Goal: Transaction & Acquisition: Purchase product/service

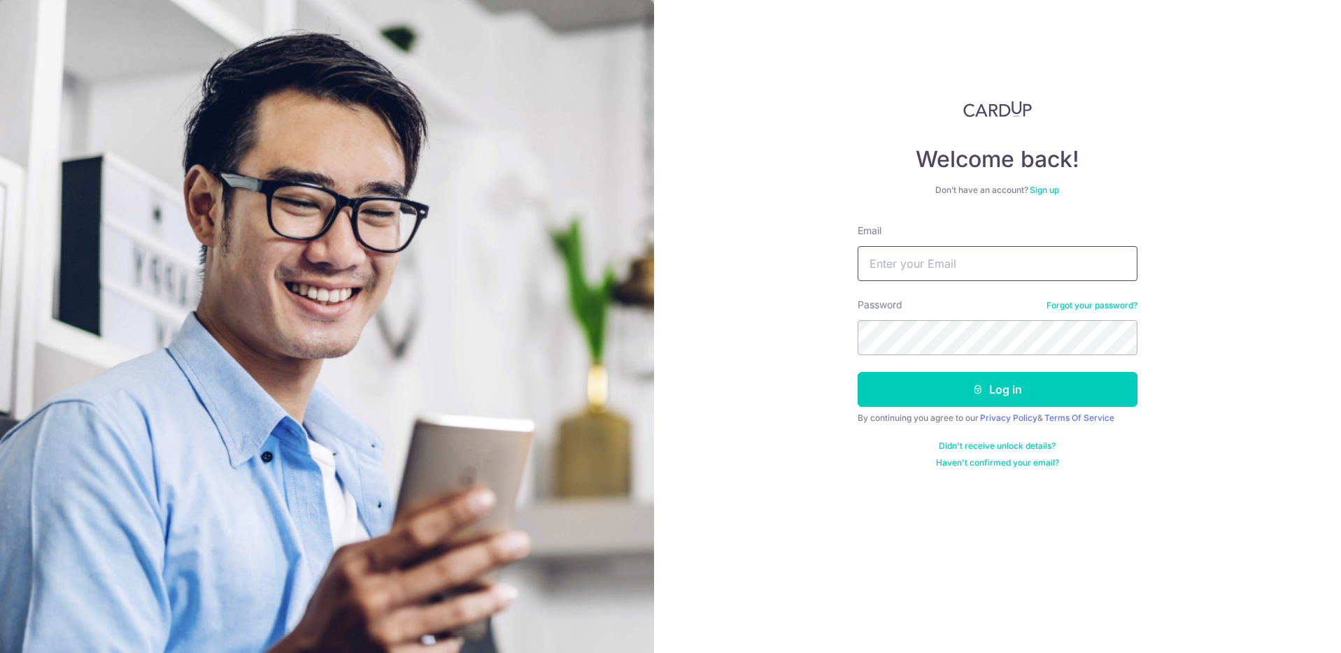
click at [939, 276] on input "Email" at bounding box center [998, 263] width 280 height 35
click at [922, 264] on input "lohxiaoyou@gmail.com" at bounding box center [998, 263] width 280 height 35
type input "lohxiaoyou1@gmail.com"
click at [858, 372] on button "Log in" at bounding box center [998, 389] width 280 height 35
click at [968, 389] on button "Log in" at bounding box center [998, 389] width 280 height 35
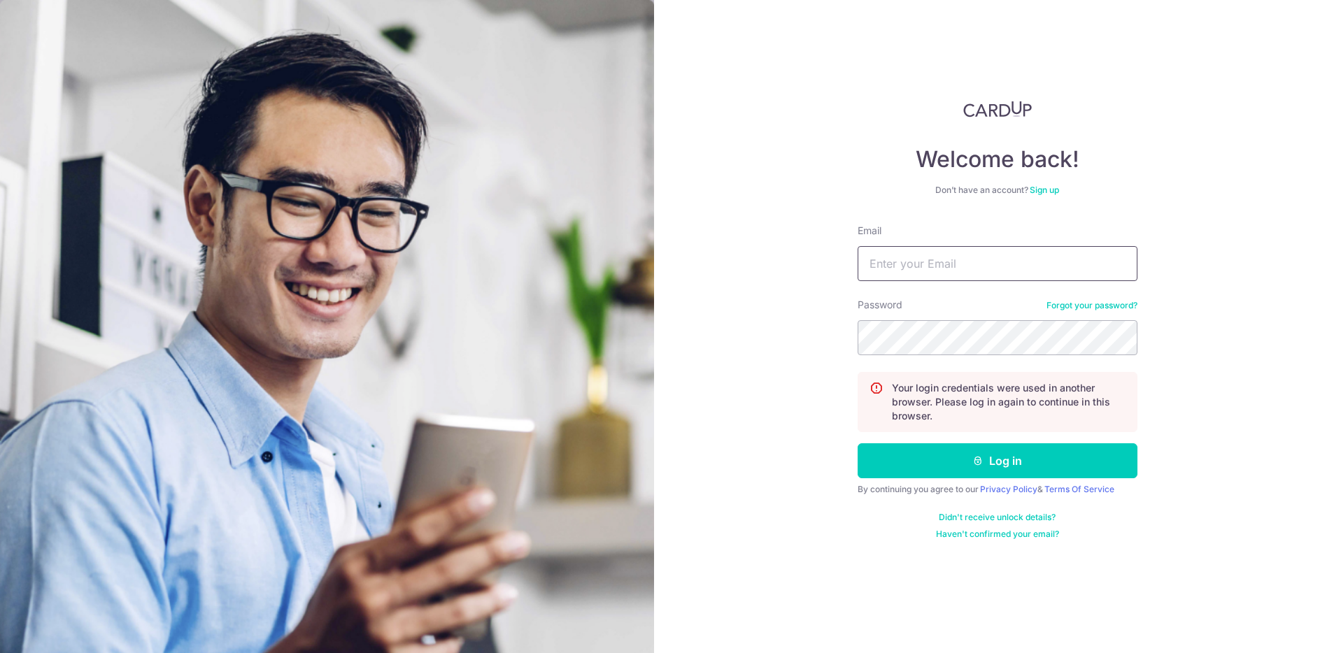
click at [932, 262] on input "Email" at bounding box center [998, 263] width 280 height 35
click at [922, 259] on input "lohxiaoyou@gmail.com" at bounding box center [998, 263] width 280 height 35
type input "[EMAIL_ADDRESS][DOMAIN_NAME]"
click at [858, 443] on button "Log in" at bounding box center [998, 460] width 280 height 35
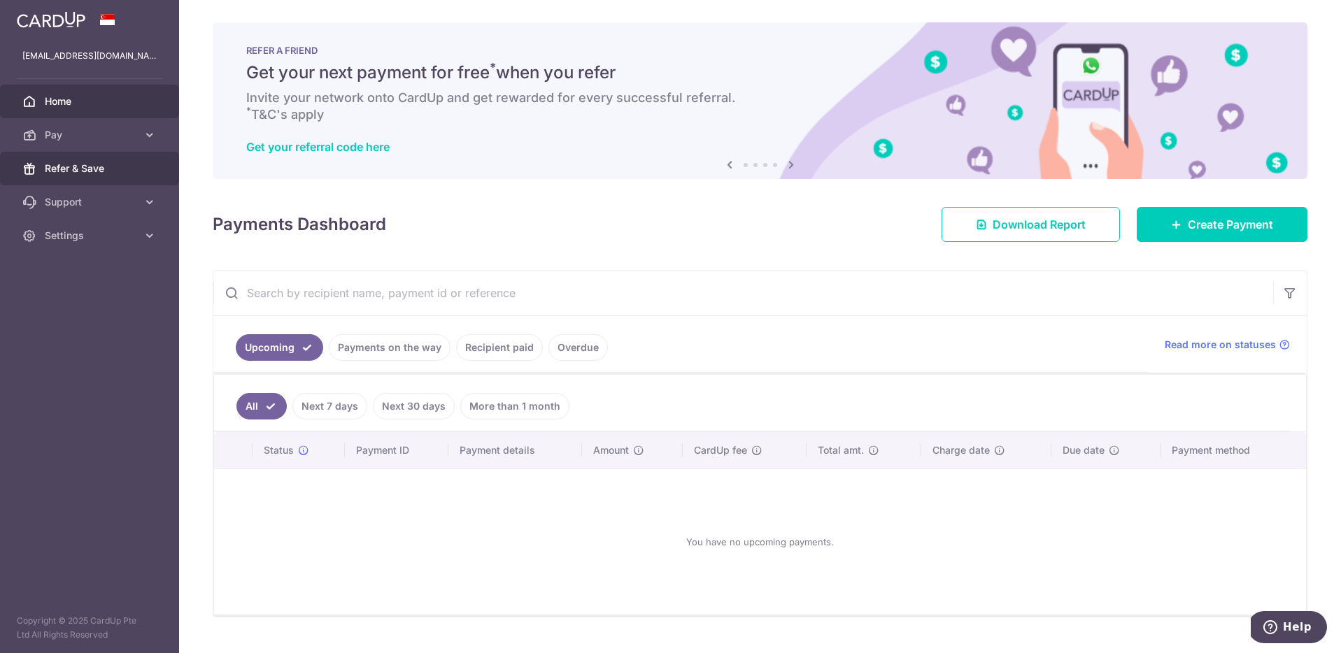
click at [123, 166] on span "Refer & Save" at bounding box center [91, 169] width 92 height 14
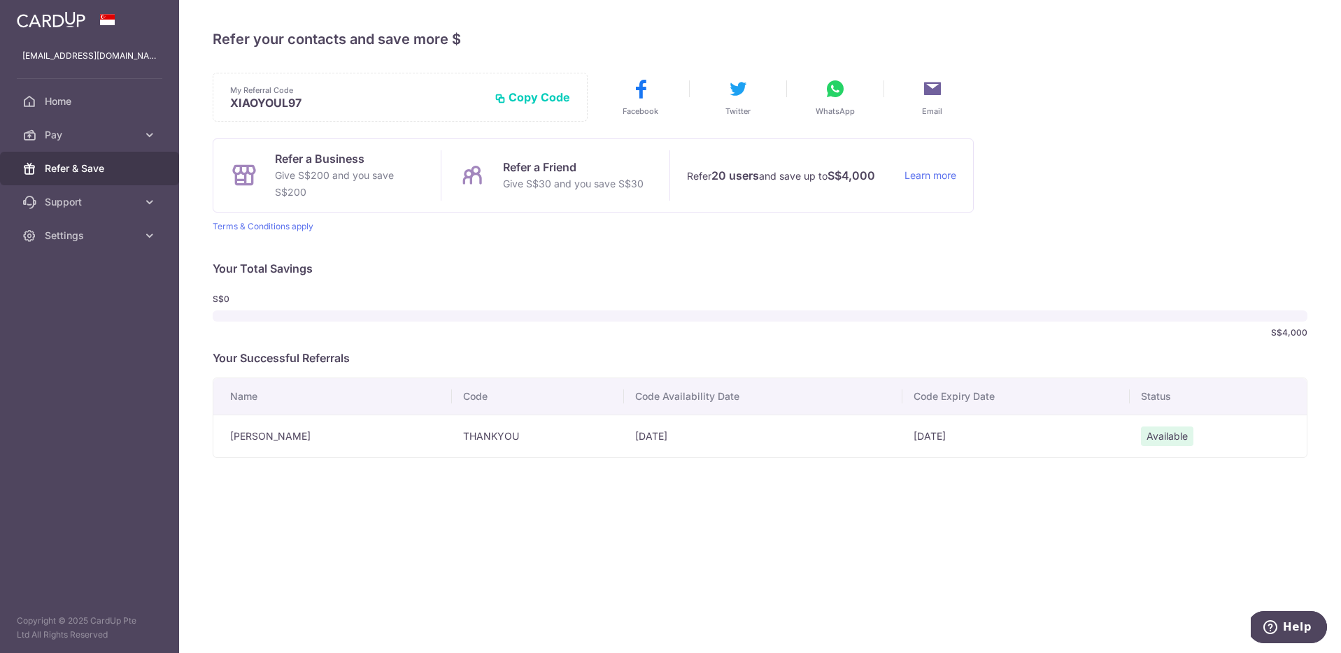
click at [452, 436] on td "THANKYOU" at bounding box center [538, 436] width 172 height 43
click at [459, 437] on td "THANKYOU" at bounding box center [538, 436] width 172 height 43
copy td "THANKYOU"
click at [493, 439] on td "THANKYOU" at bounding box center [538, 436] width 172 height 43
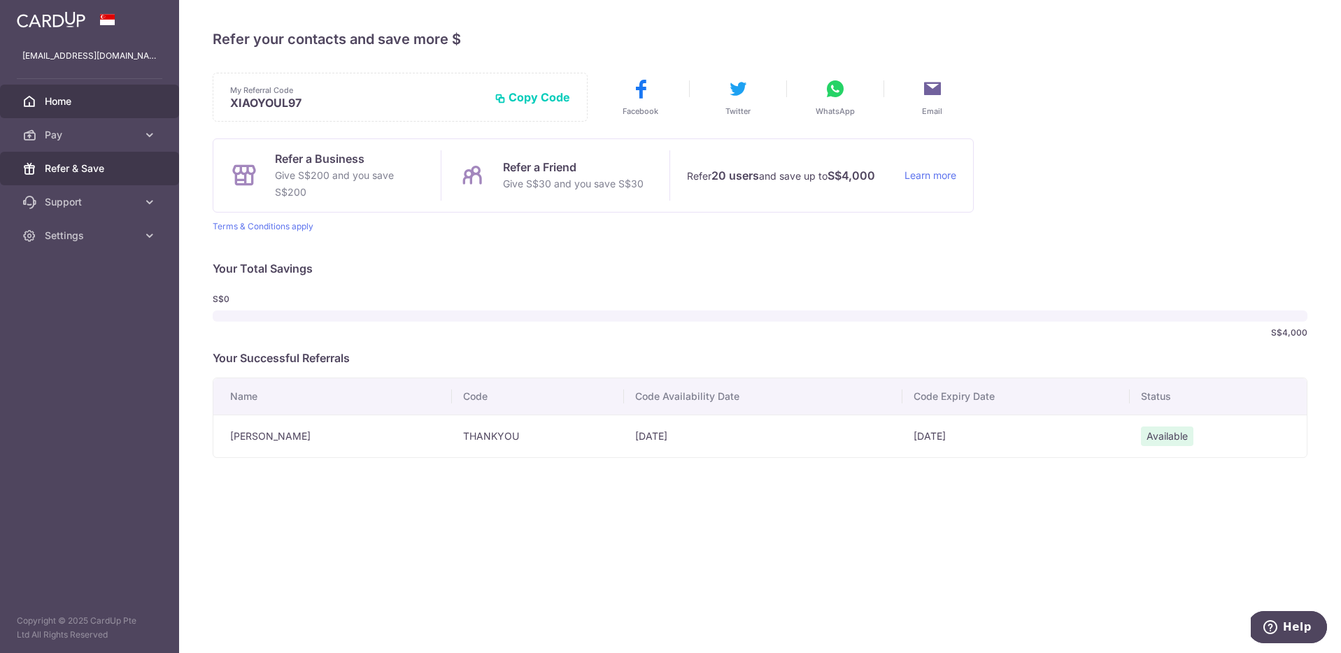
click at [83, 99] on span "Home" at bounding box center [91, 101] width 92 height 14
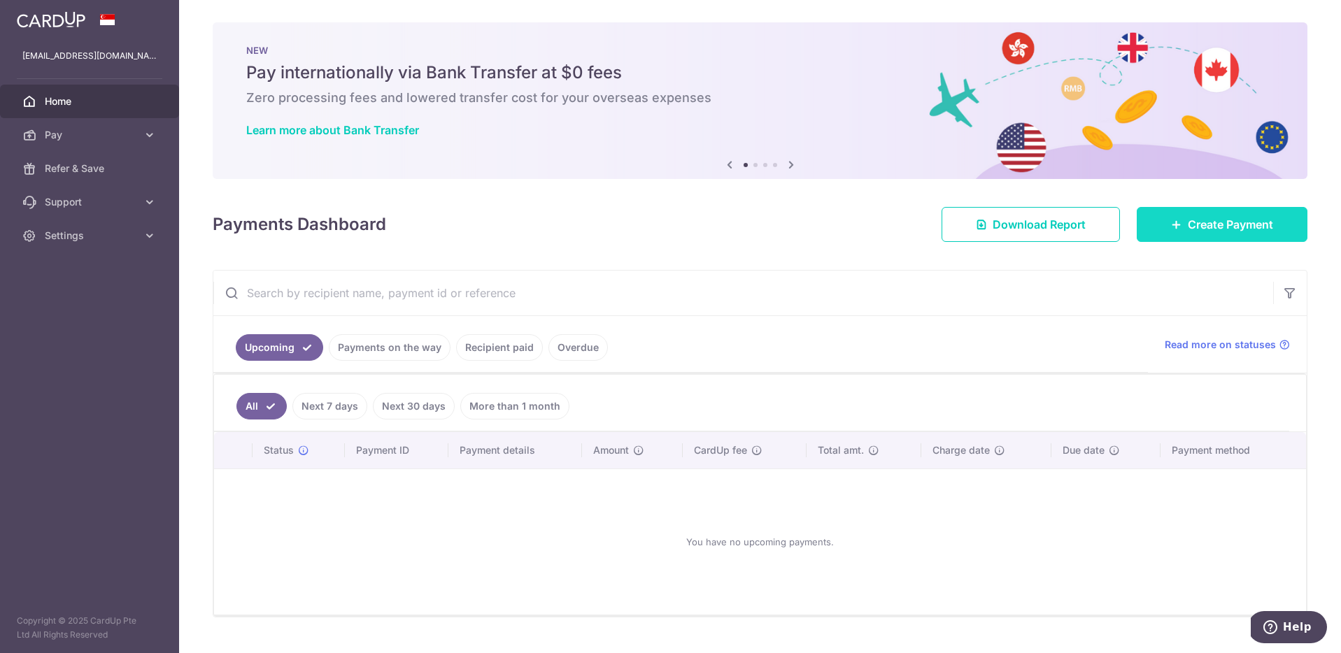
click at [1205, 229] on span "Create Payment" at bounding box center [1230, 224] width 85 height 17
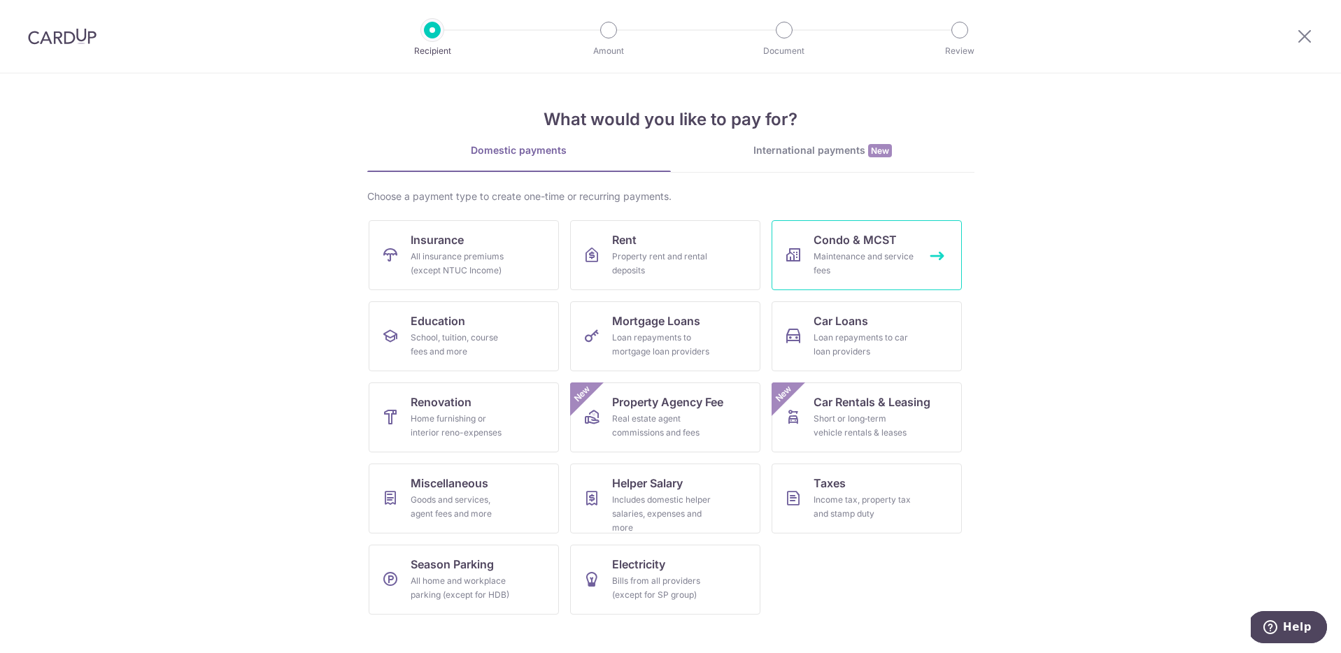
click at [819, 229] on link "Condo & MCST Maintenance and service fees" at bounding box center [867, 255] width 190 height 70
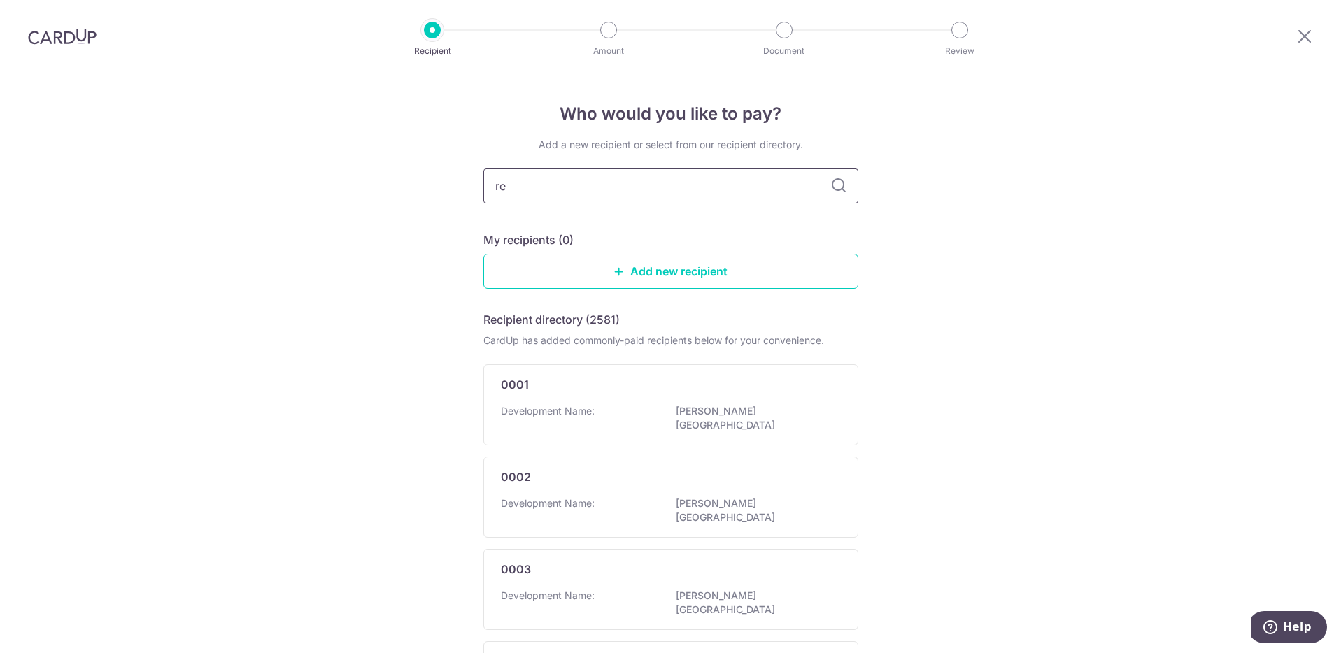
type input "r"
type input "ocean ifm"
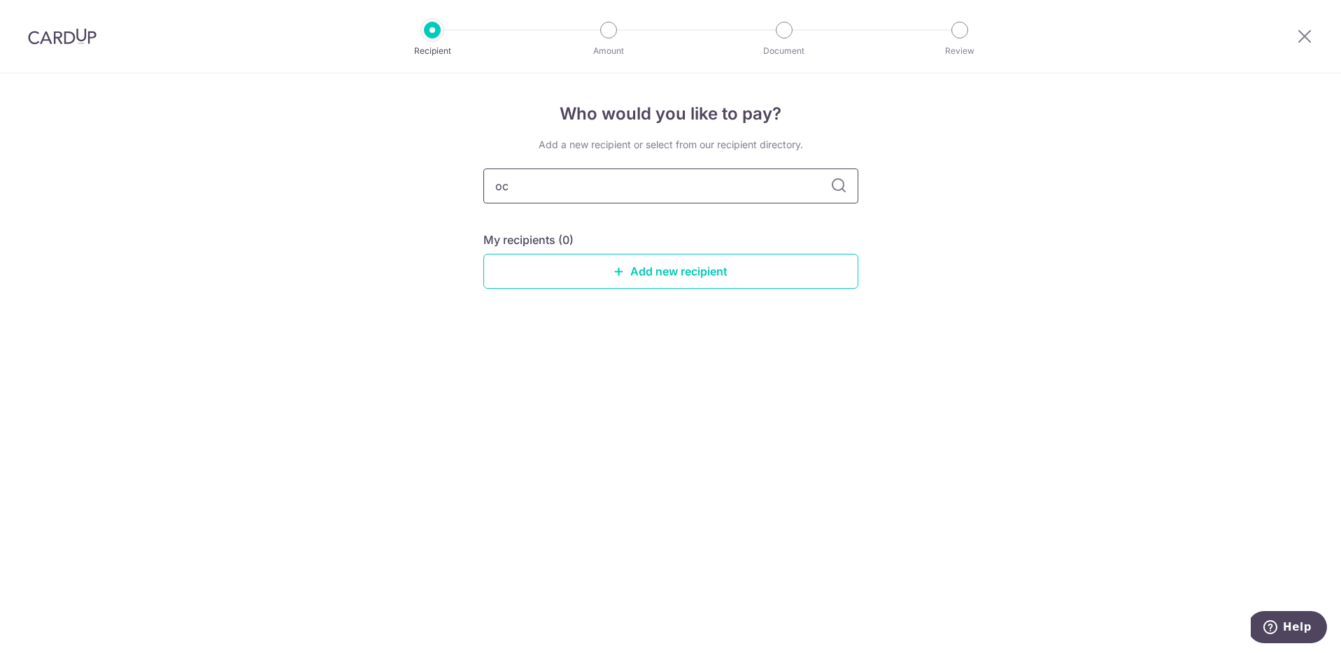
type input "o"
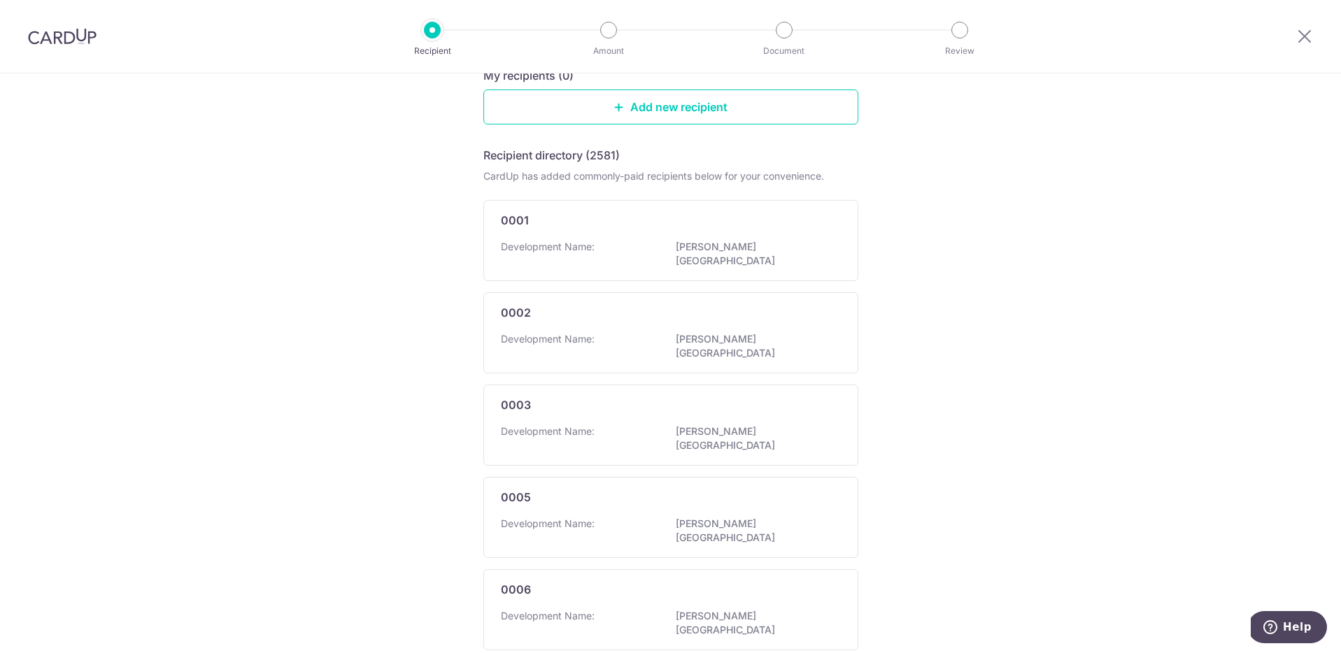
scroll to position [697, 0]
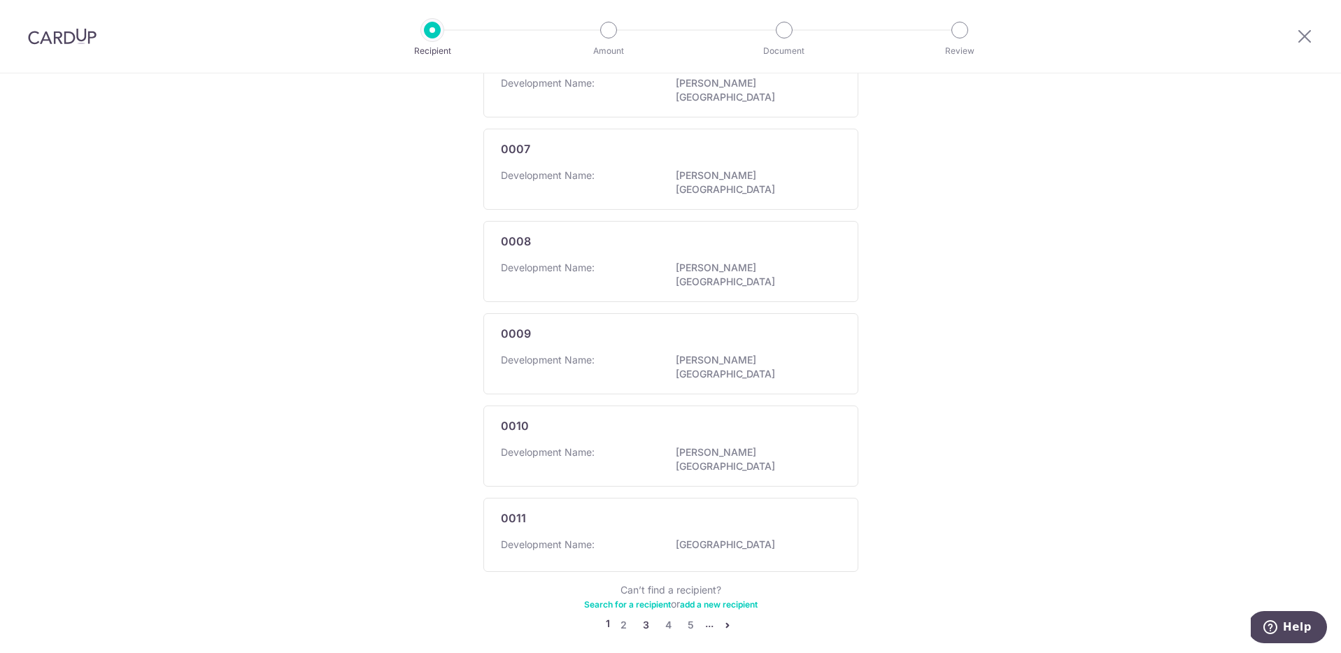
click at [644, 617] on link "3" at bounding box center [646, 625] width 17 height 17
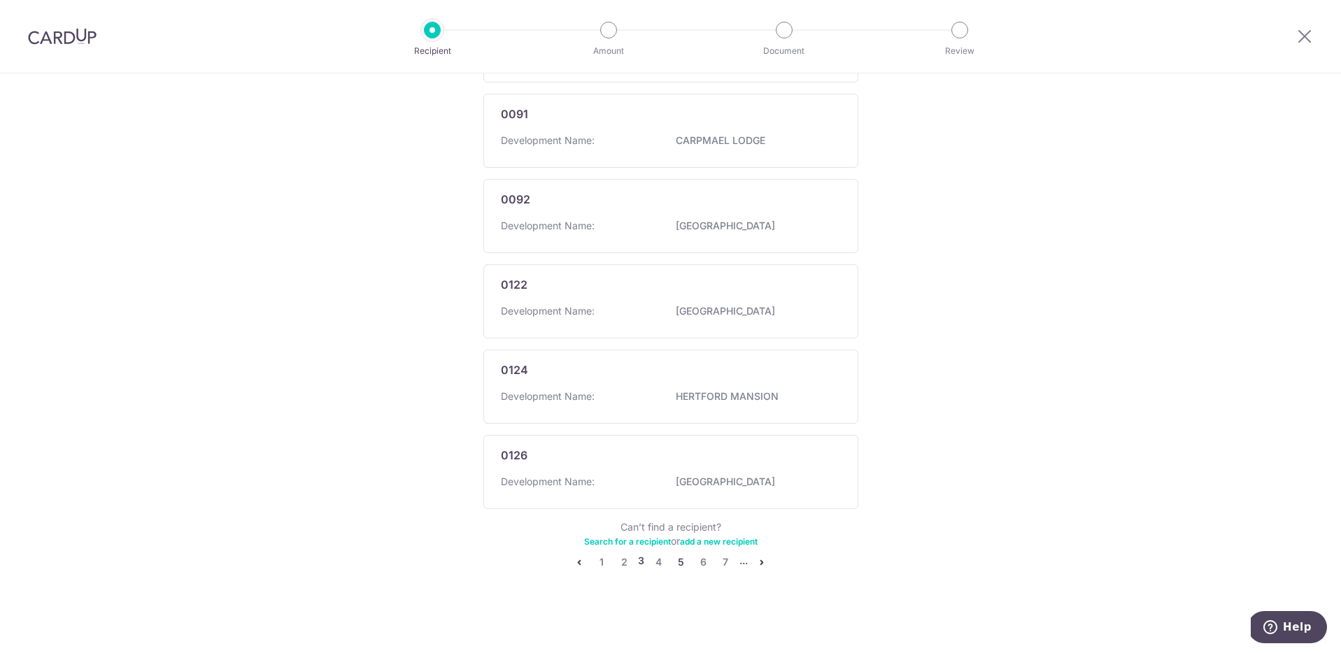
click at [679, 563] on link "5" at bounding box center [680, 562] width 17 height 17
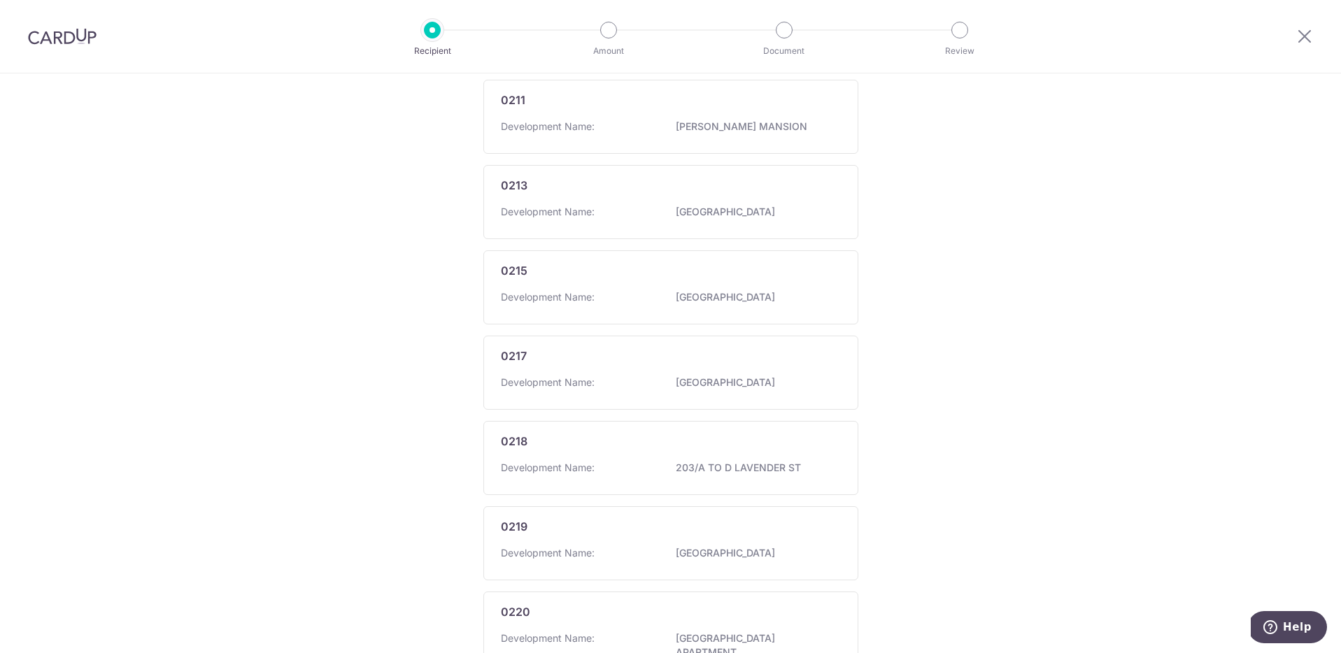
scroll to position [704, 0]
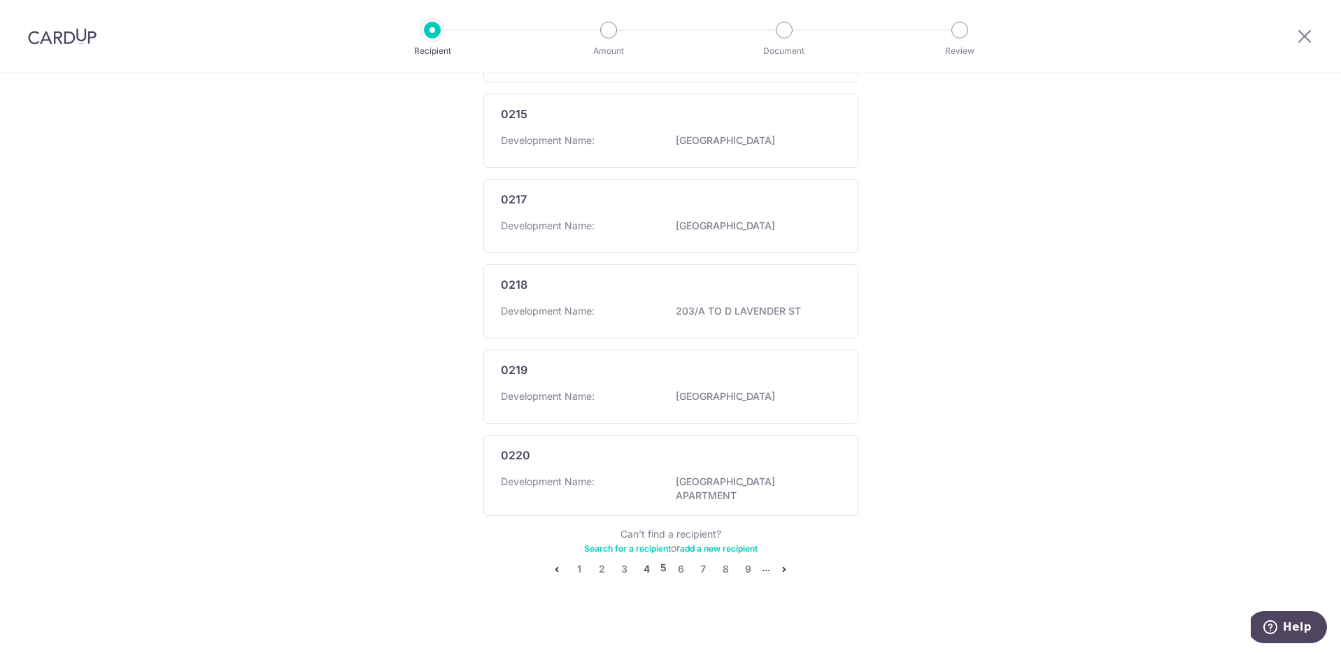
click at [645, 562] on link "4" at bounding box center [646, 569] width 17 height 17
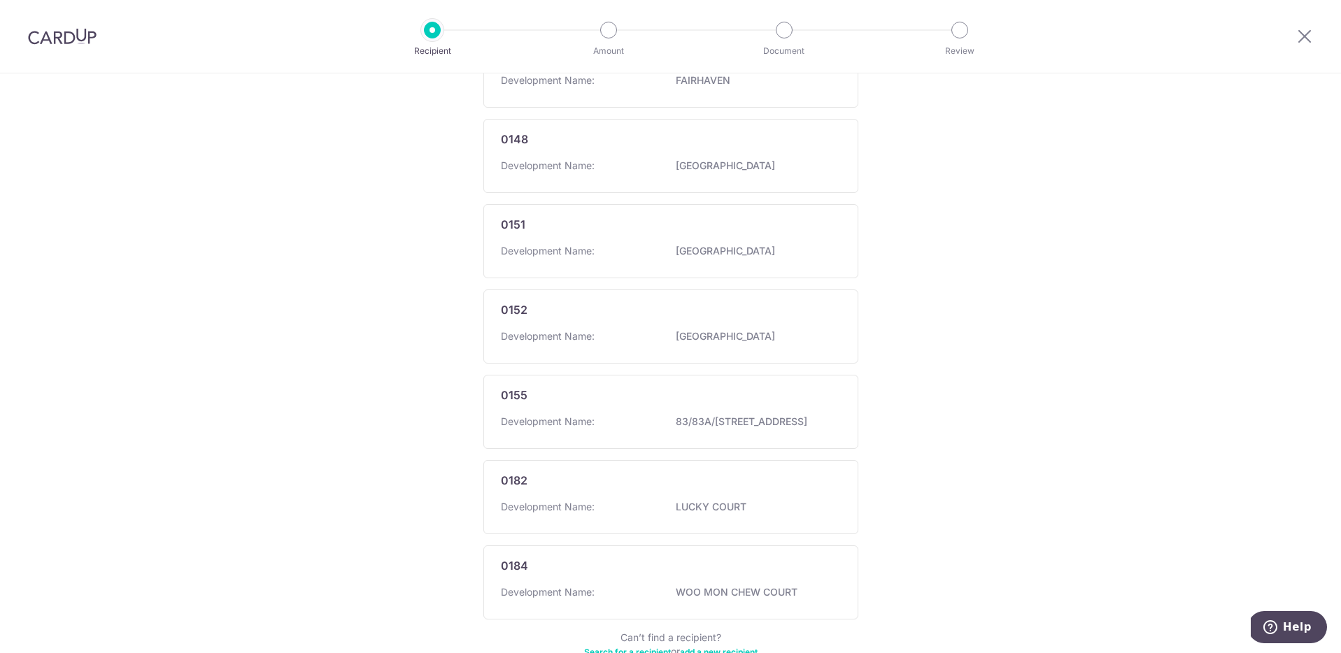
scroll to position [711, 0]
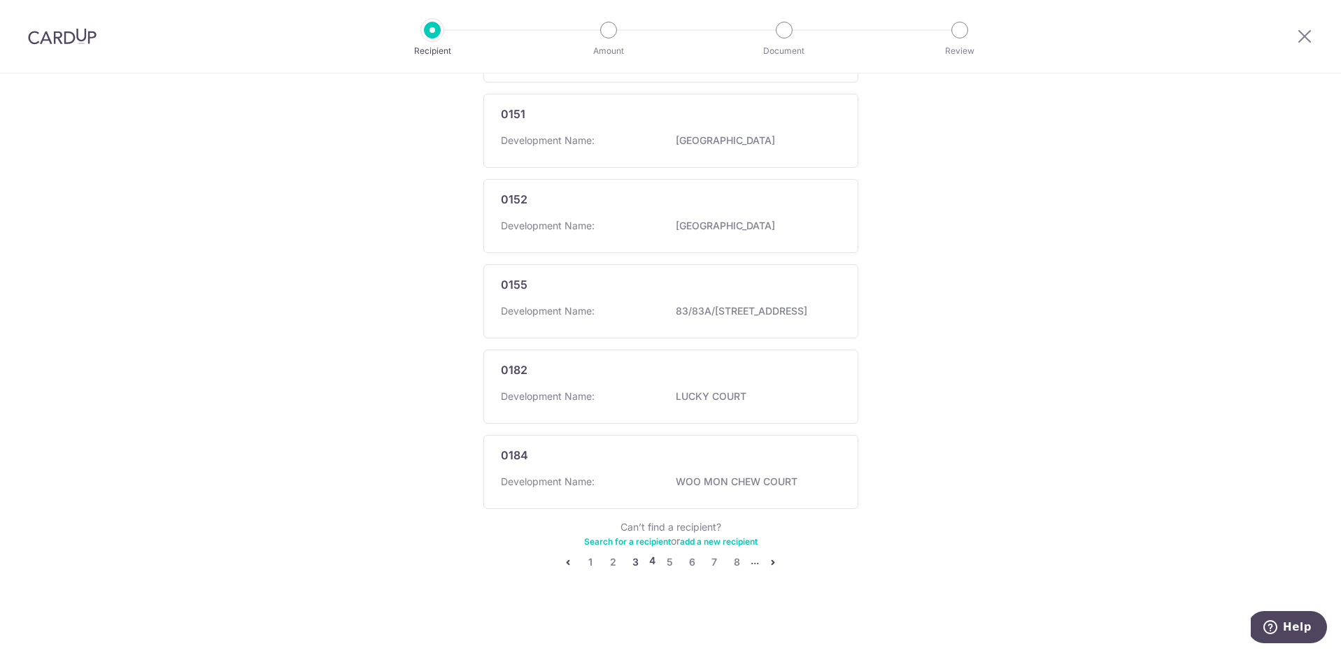
click at [634, 562] on link "3" at bounding box center [635, 562] width 17 height 17
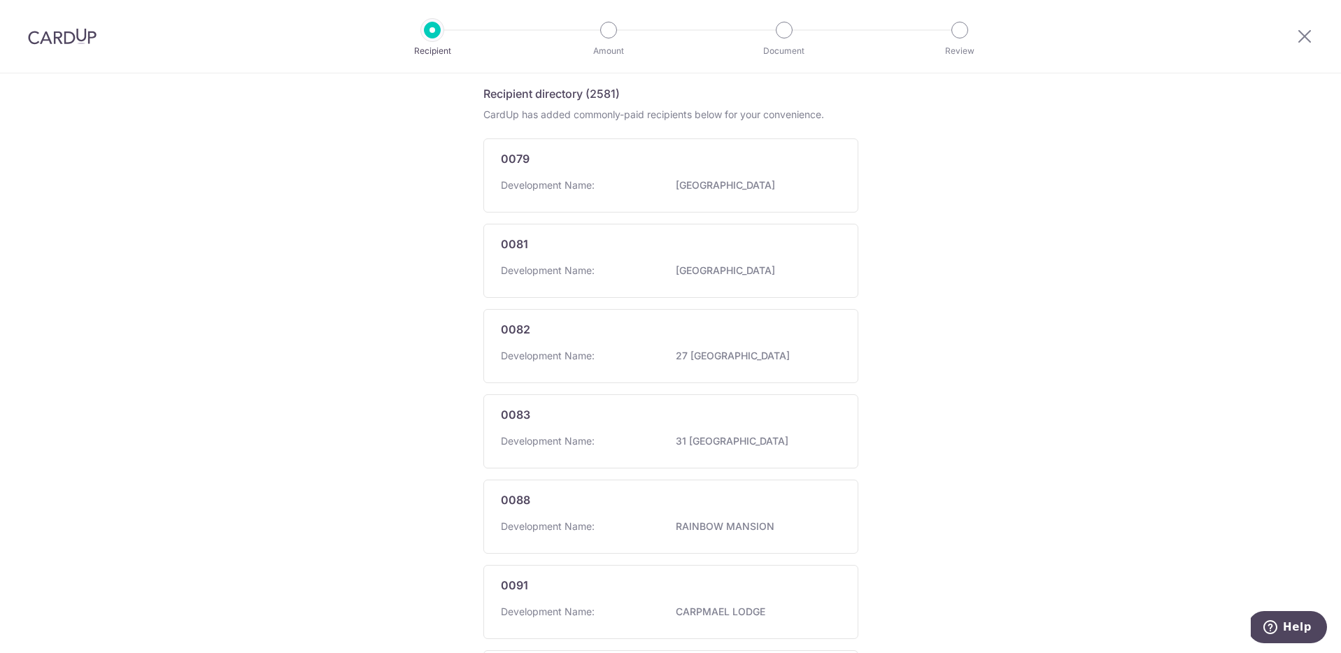
scroll to position [0, 0]
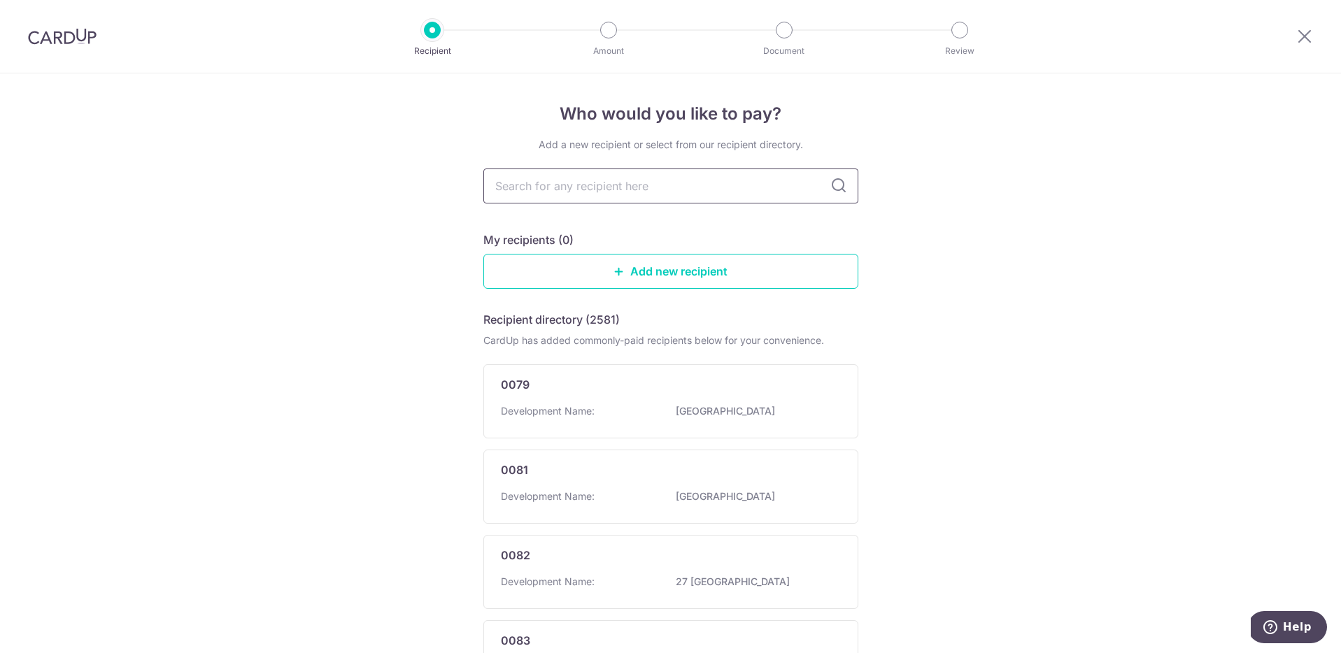
click at [649, 187] on input "text" at bounding box center [670, 186] width 375 height 35
type input "river"
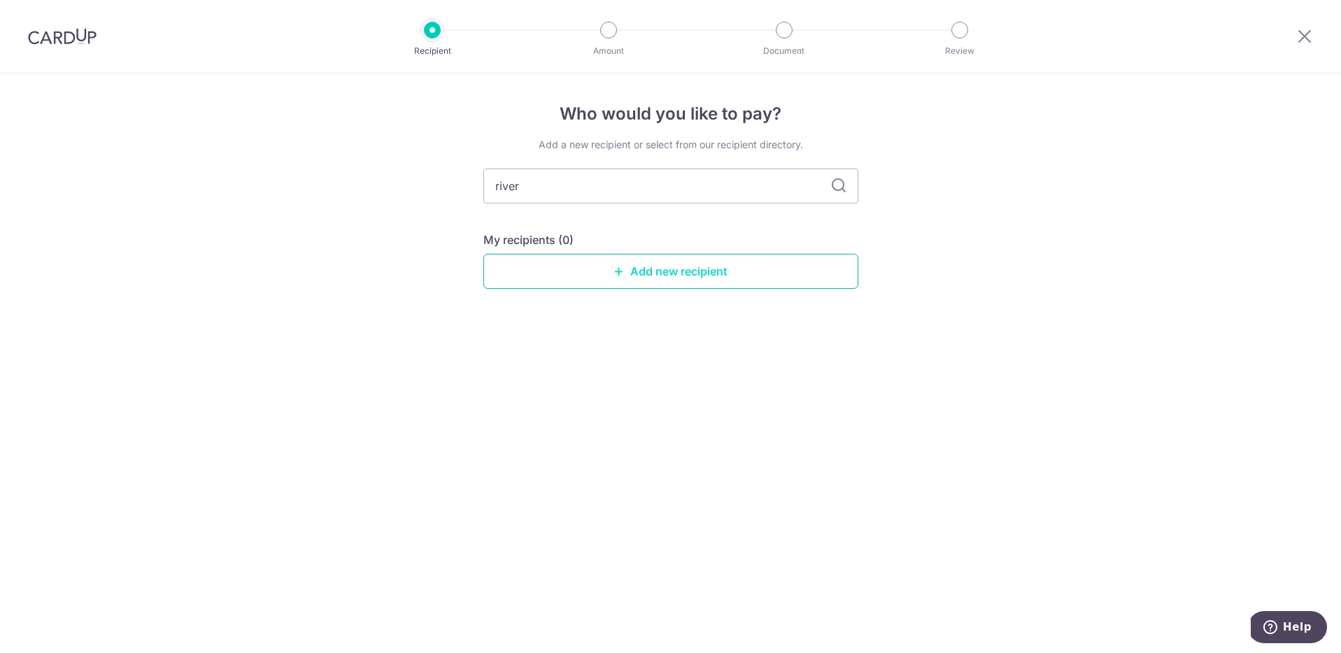
click at [684, 265] on link "Add new recipient" at bounding box center [670, 271] width 375 height 35
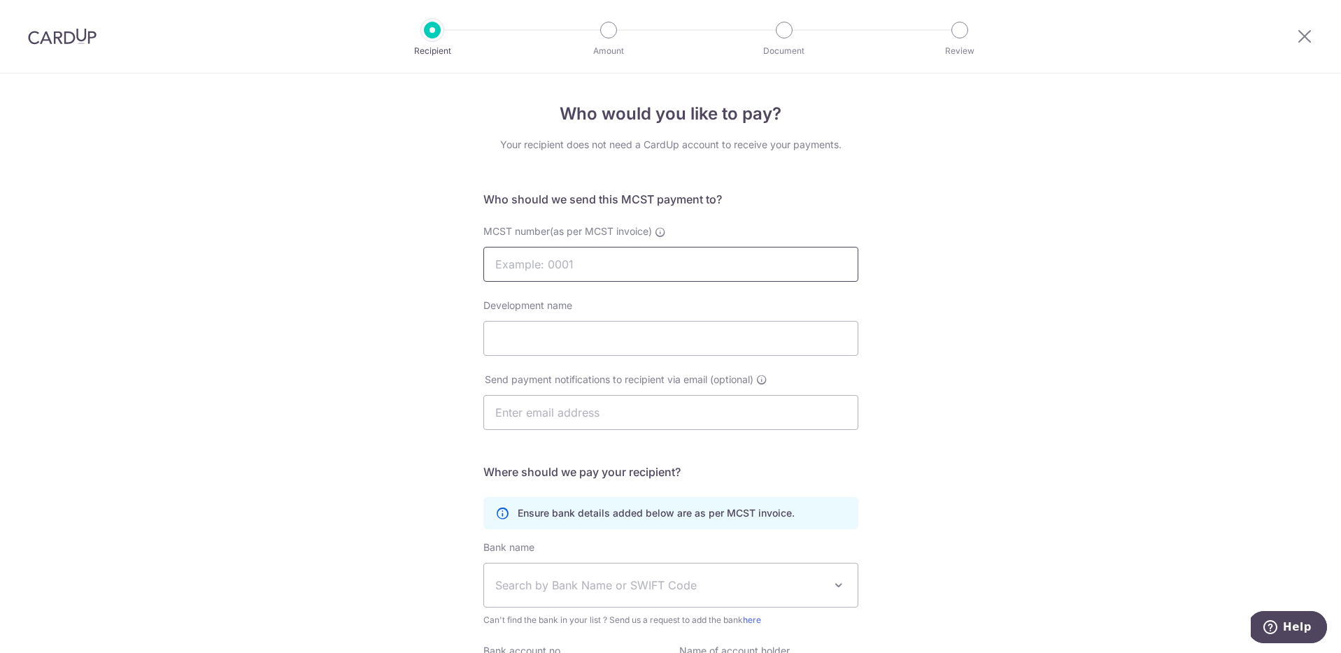
click at [595, 264] on input "MCST number(as per MCST invoice)" at bounding box center [670, 264] width 375 height 35
click at [923, 325] on div "Who would you like to pay? Your recipient does not need a CardUp account to rec…" at bounding box center [670, 443] width 1341 height 740
click at [738, 338] on input "Development name" at bounding box center [670, 338] width 375 height 35
type input "Riversails"
click at [602, 261] on input "MCST number(as per MCST invoice)" at bounding box center [670, 264] width 375 height 35
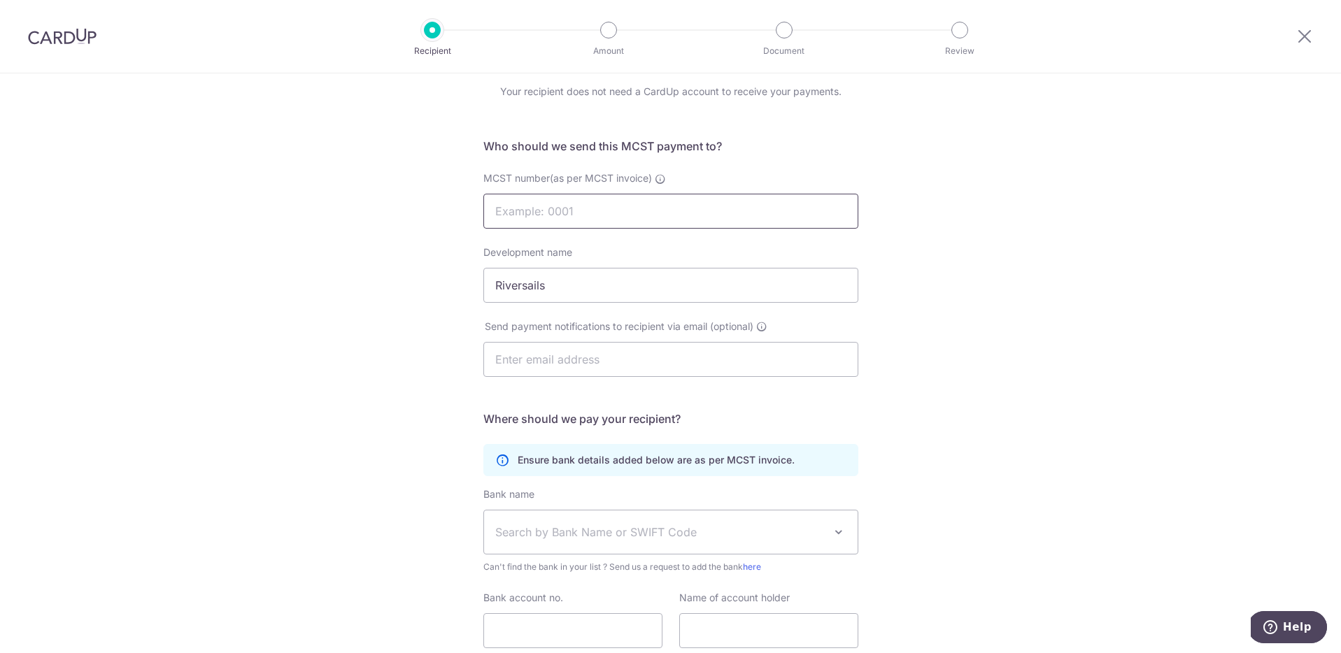
scroll to position [66, 0]
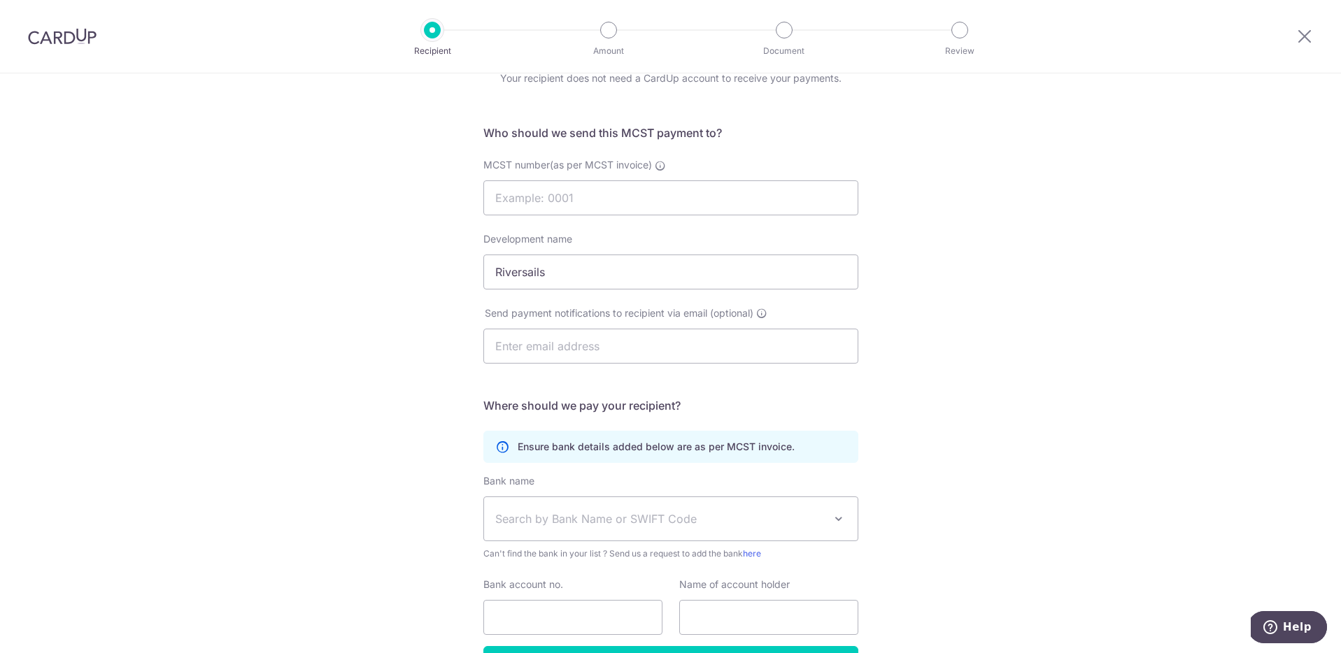
click at [579, 518] on span "Search by Bank Name or SWIFT Code" at bounding box center [659, 519] width 329 height 17
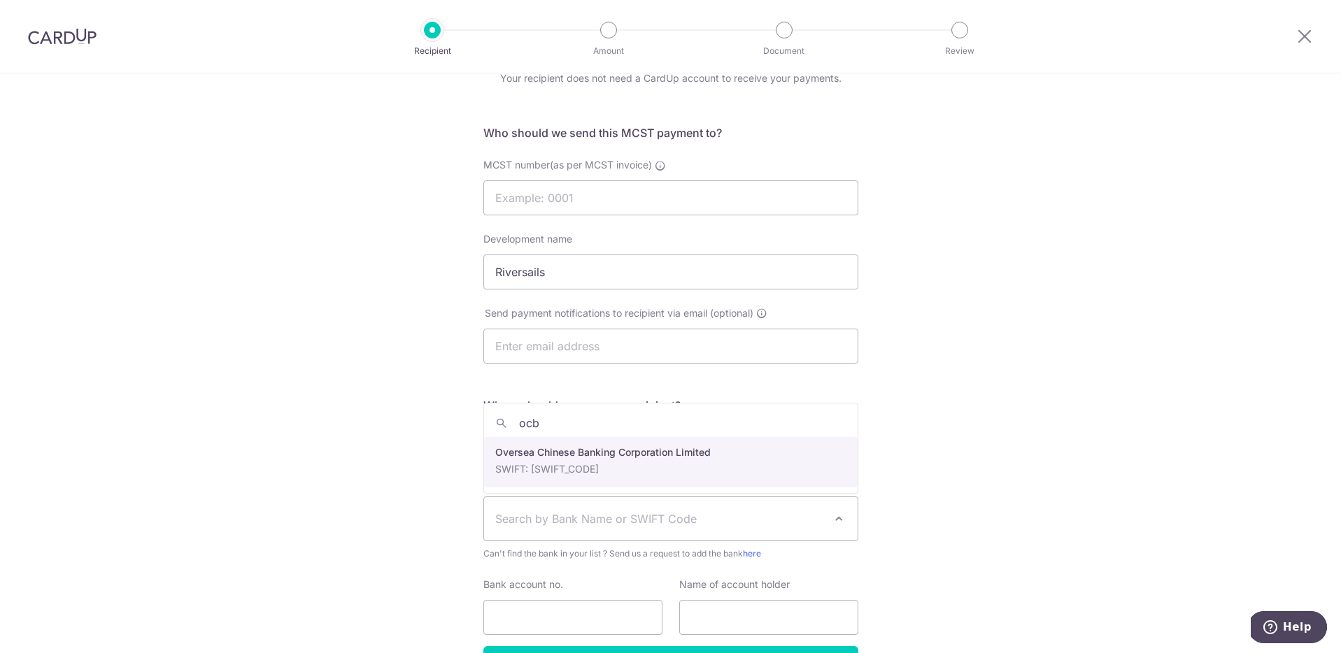
type input "ocbc"
select select "12"
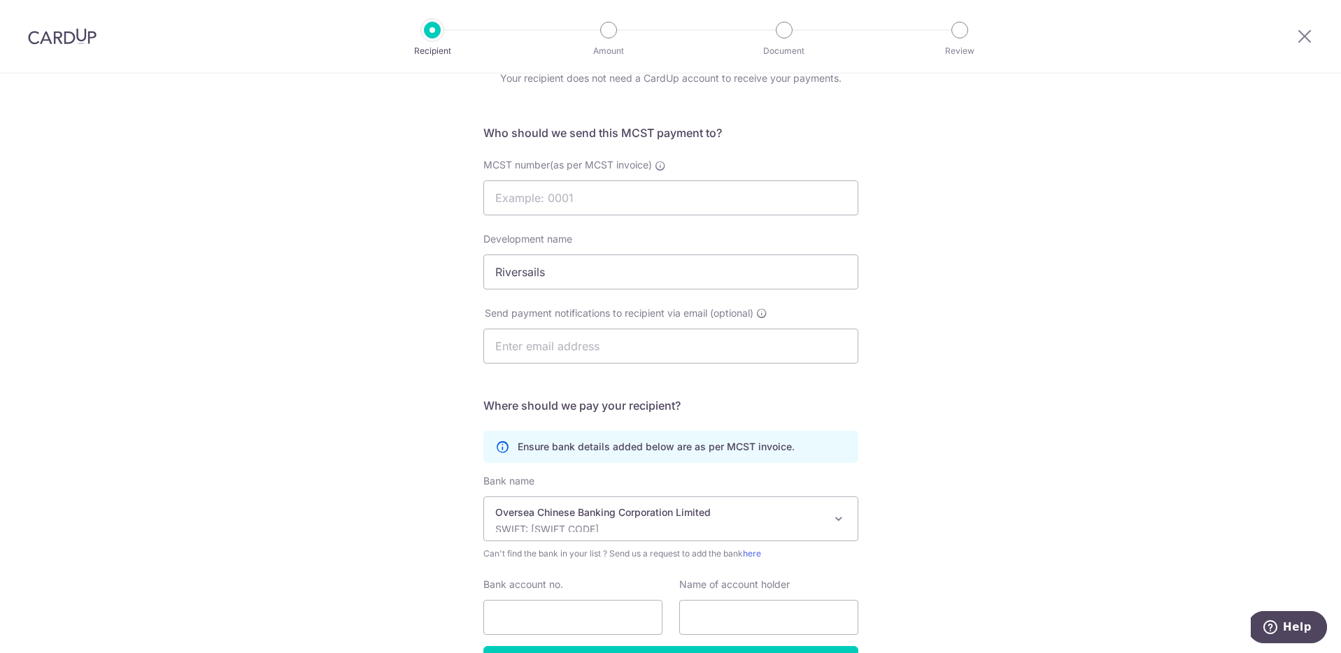
scroll to position [160, 0]
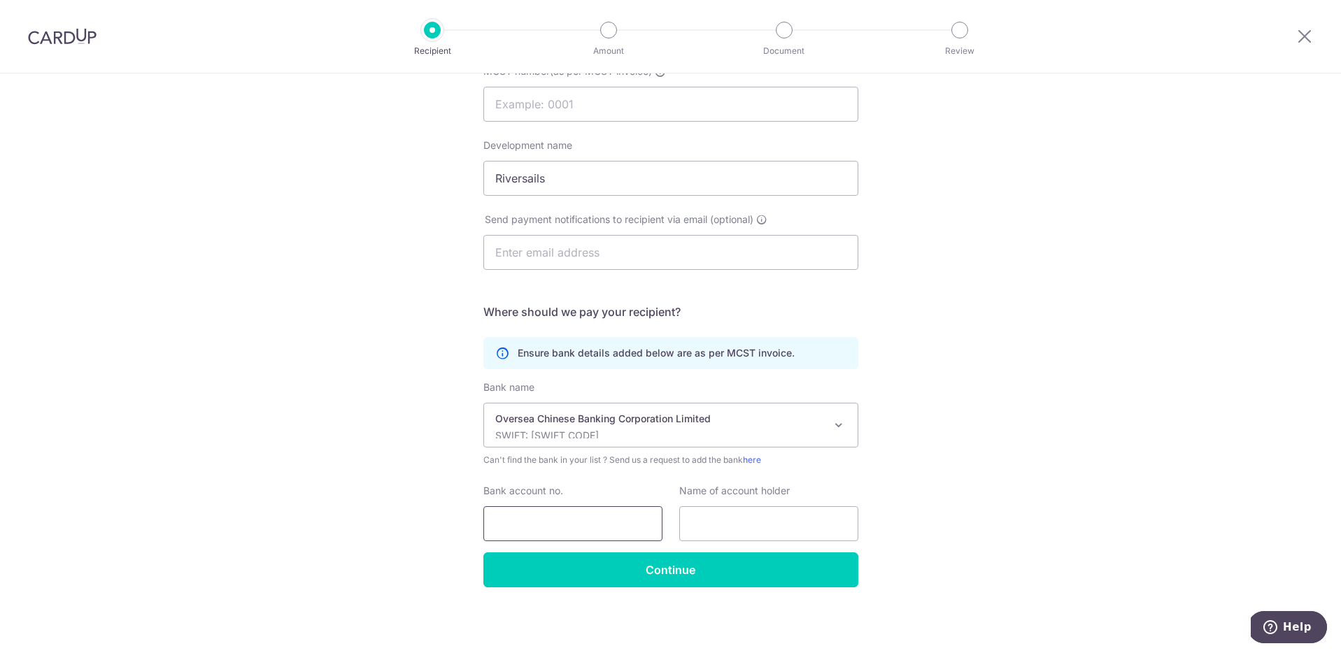
click at [608, 521] on input "Bank account no." at bounding box center [572, 523] width 179 height 35
type input "695-659037-001"
click at [784, 522] on input "text" at bounding box center [768, 523] width 179 height 35
click at [575, 110] on input "MCST number(as per MCST invoice)" at bounding box center [670, 104] width 375 height 35
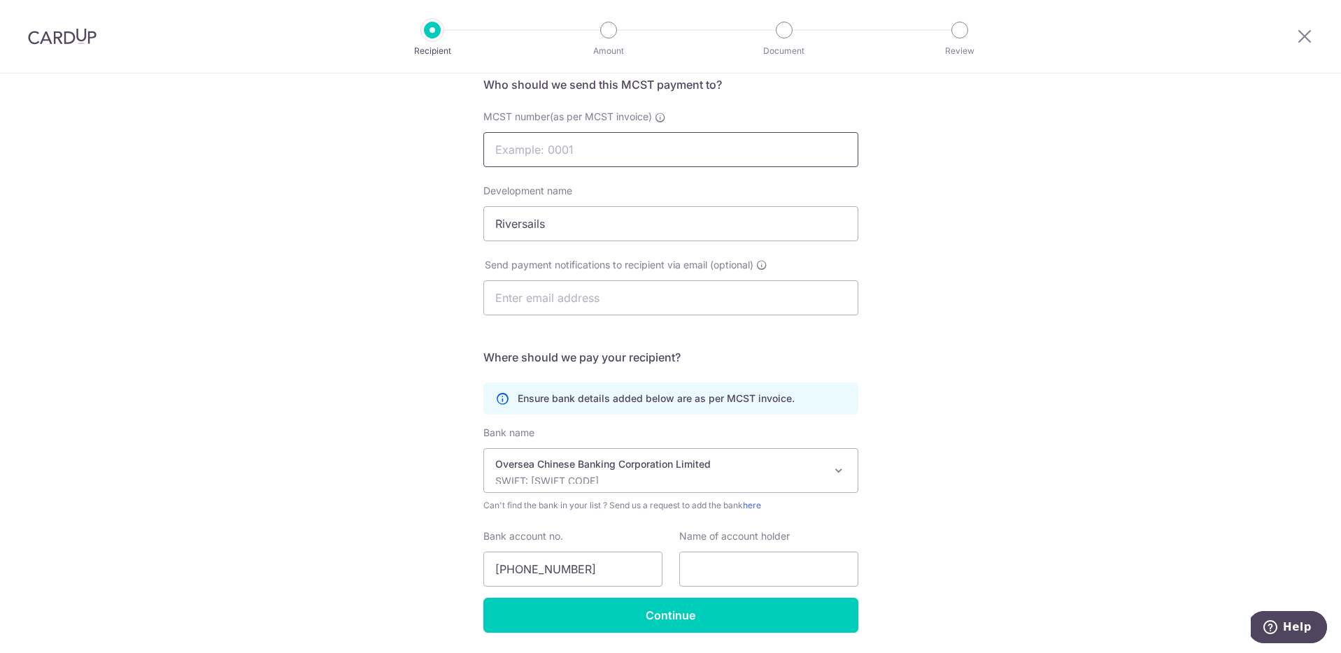
scroll to position [111, 0]
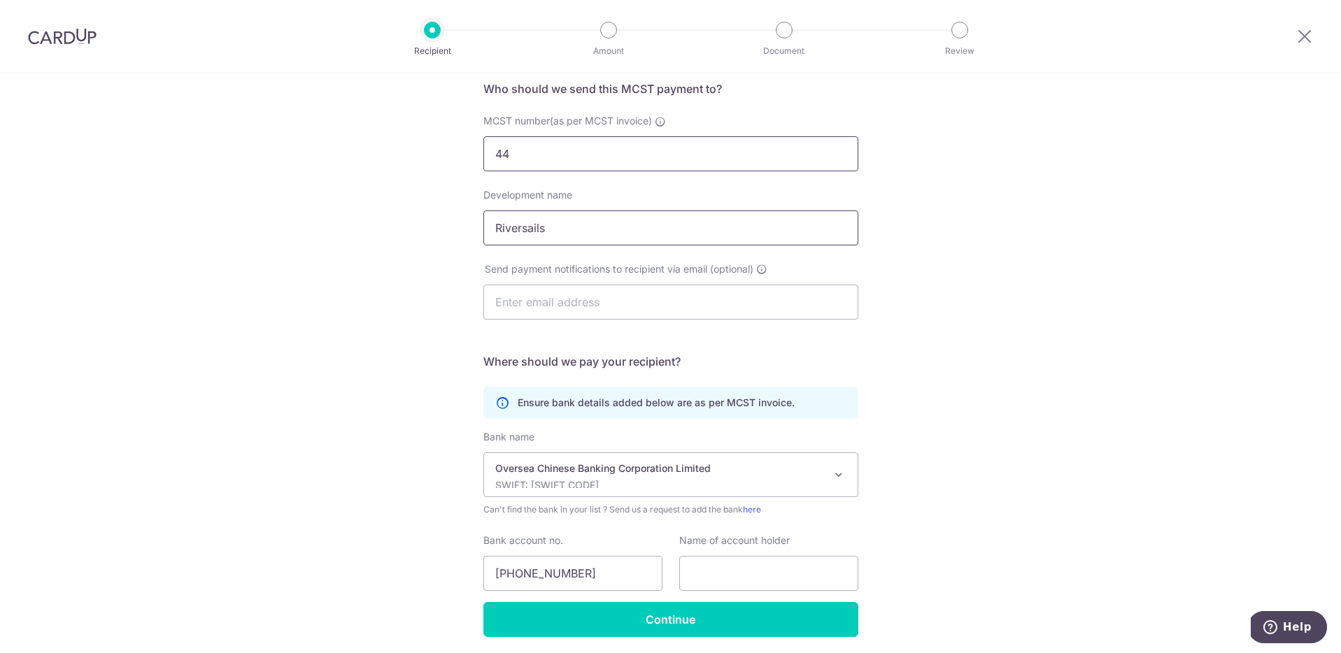
type input "4"
type input "4401"
click at [756, 575] on input "text" at bounding box center [768, 573] width 179 height 35
click at [976, 528] on div "Who would you like to pay? Your recipient does not need a CardUp account to rec…" at bounding box center [670, 333] width 1341 height 740
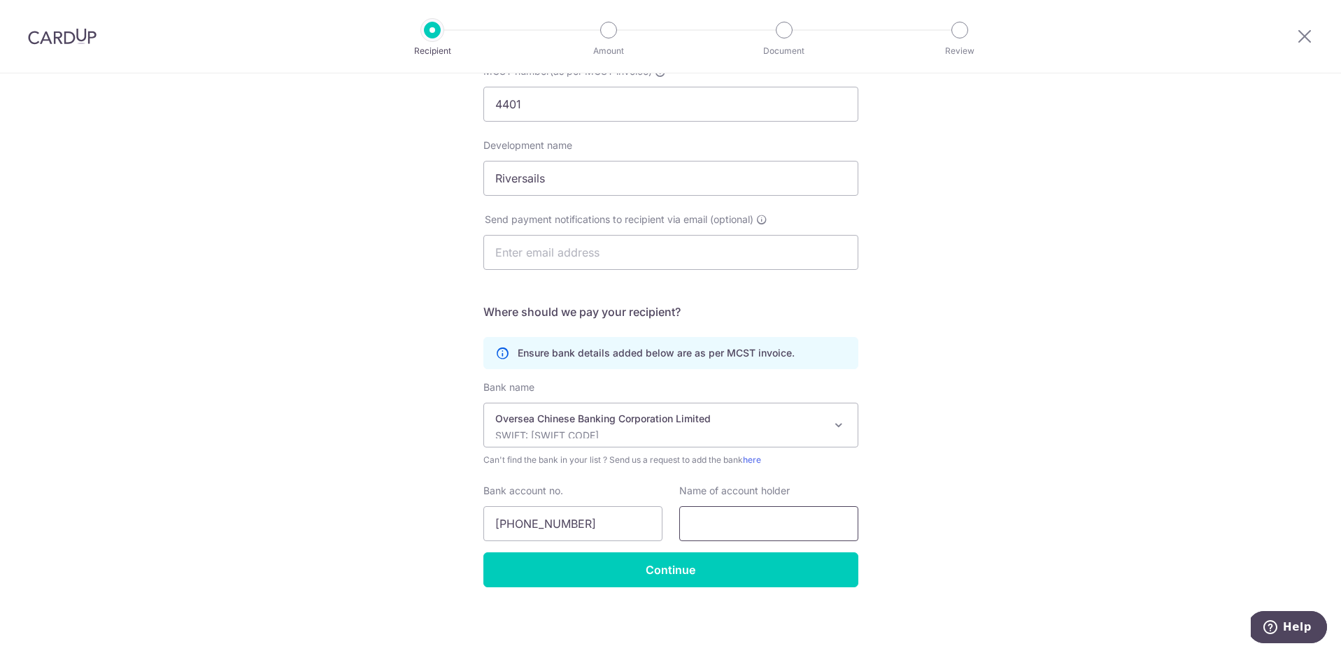
click at [734, 528] on input "text" at bounding box center [768, 523] width 179 height 35
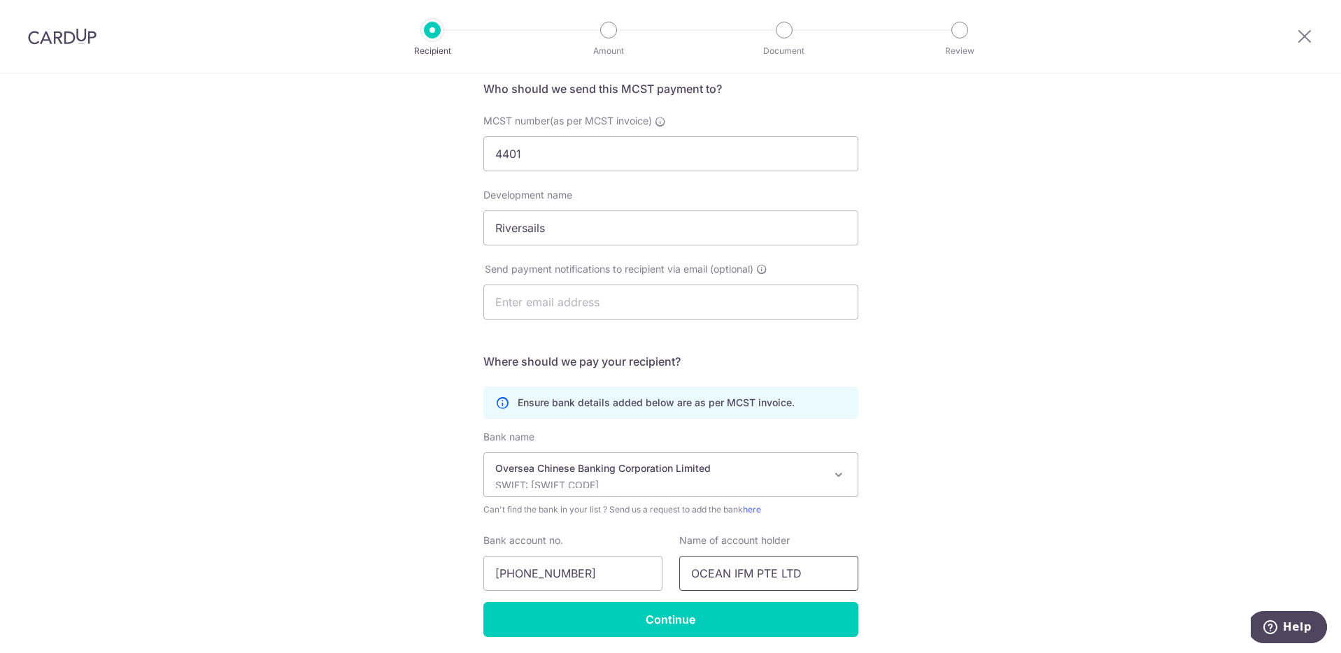
scroll to position [109, 0]
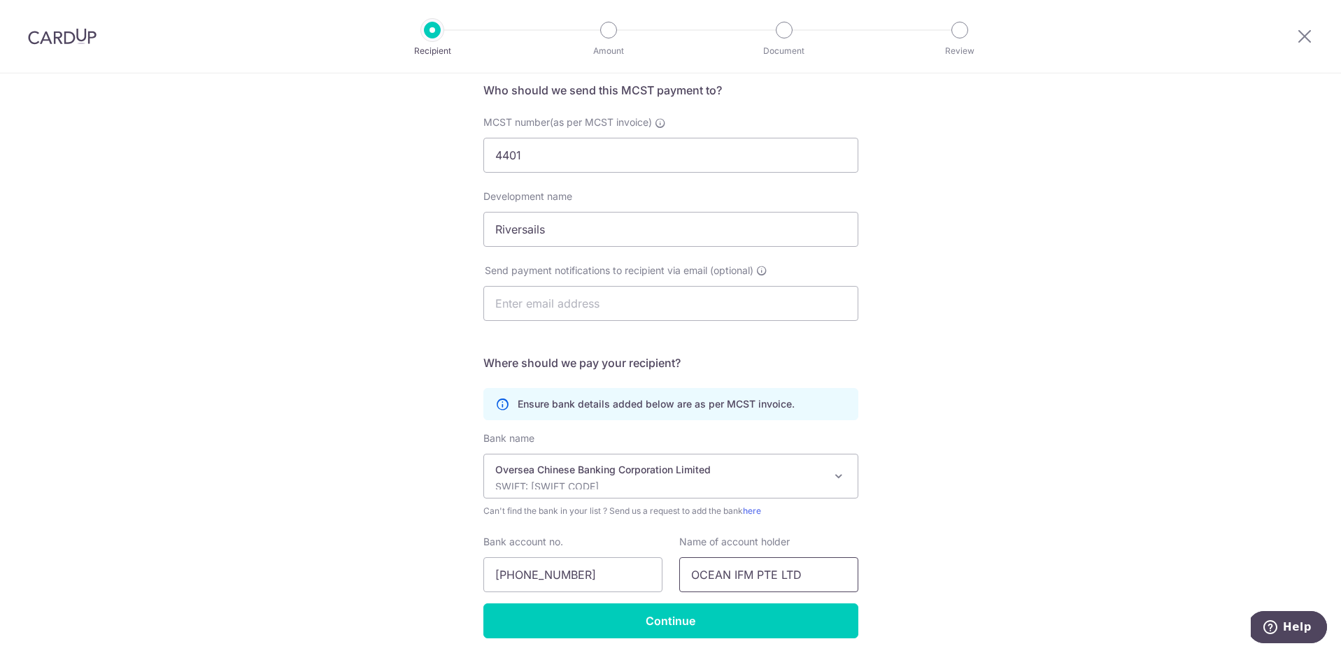
type input "OCEAN IFM PTE LTD"
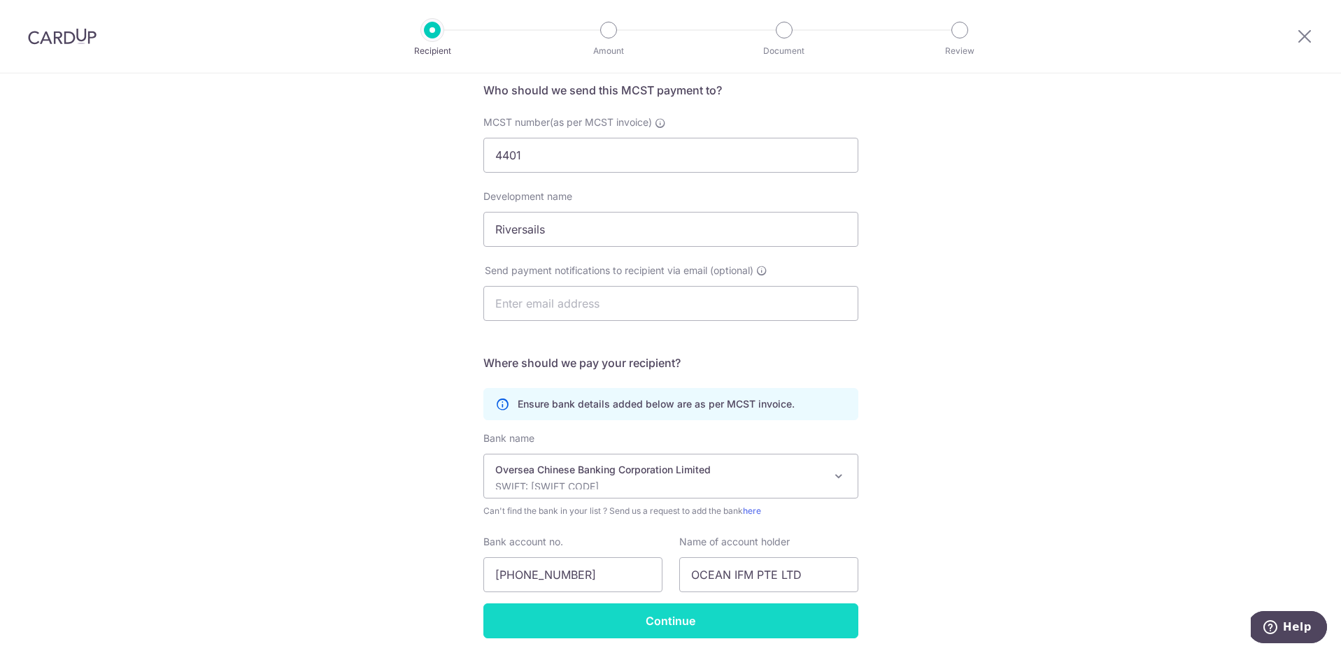
click at [637, 616] on input "Continue" at bounding box center [670, 621] width 375 height 35
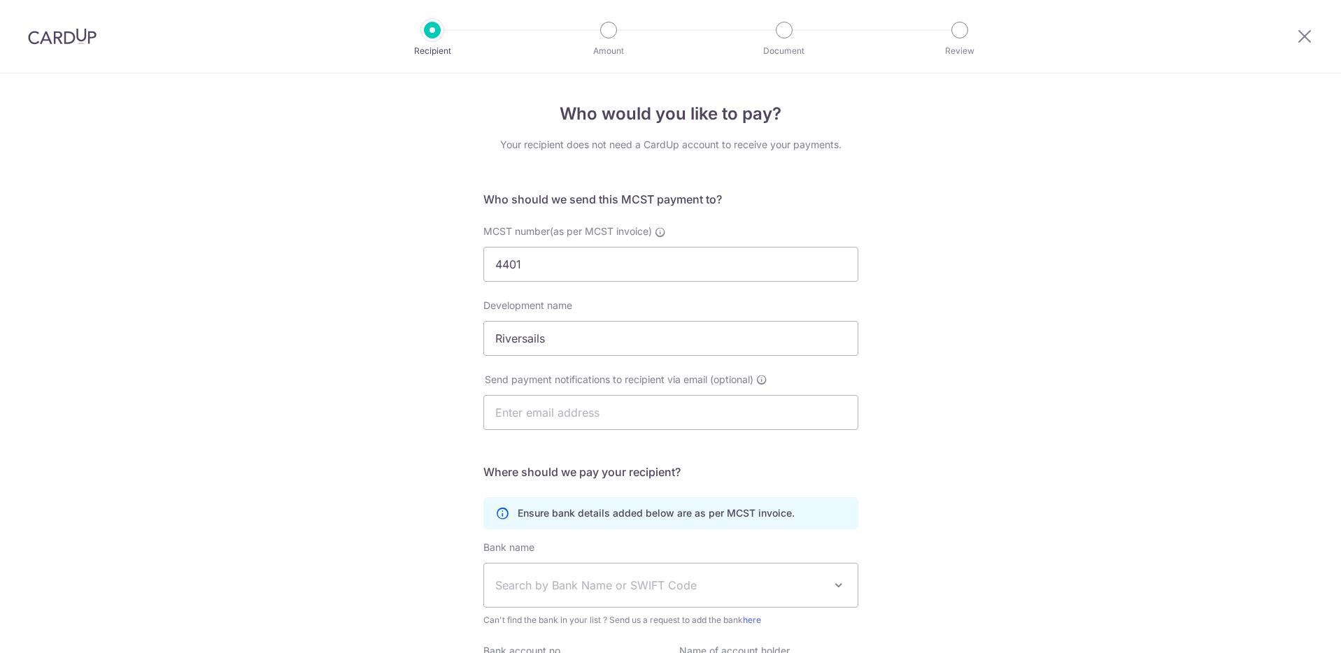
select select "12"
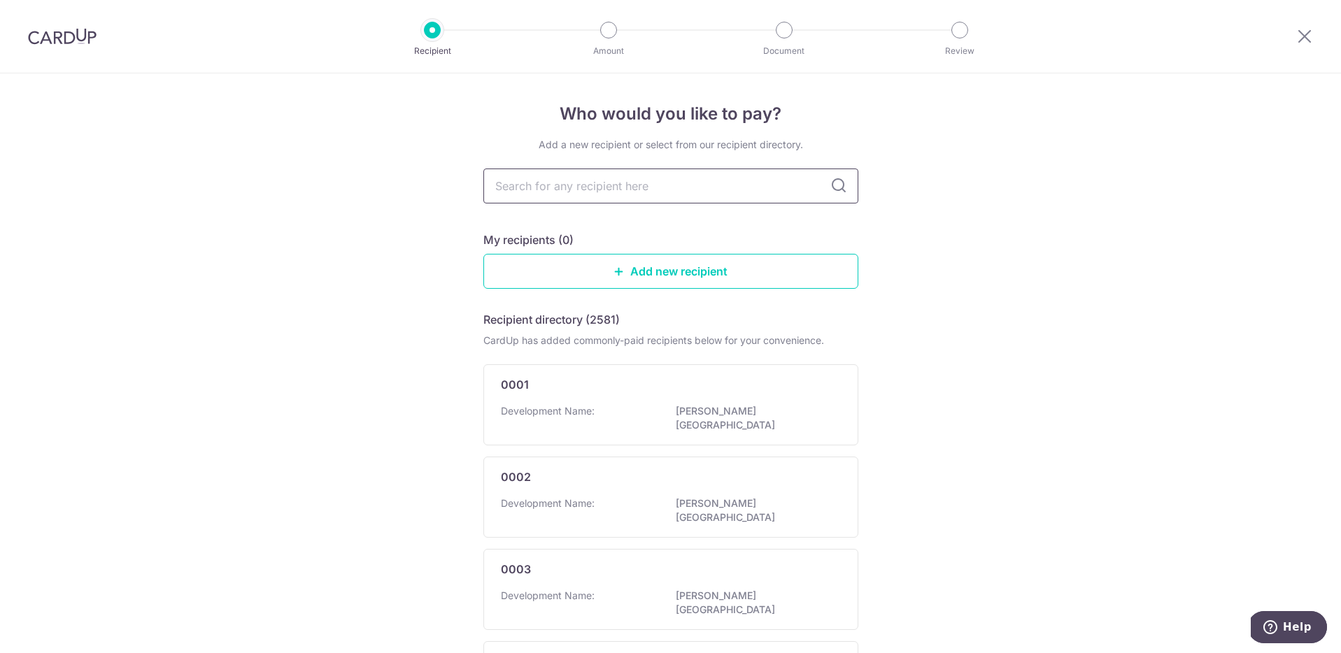
click at [598, 191] on input "text" at bounding box center [670, 186] width 375 height 35
type input "4401"
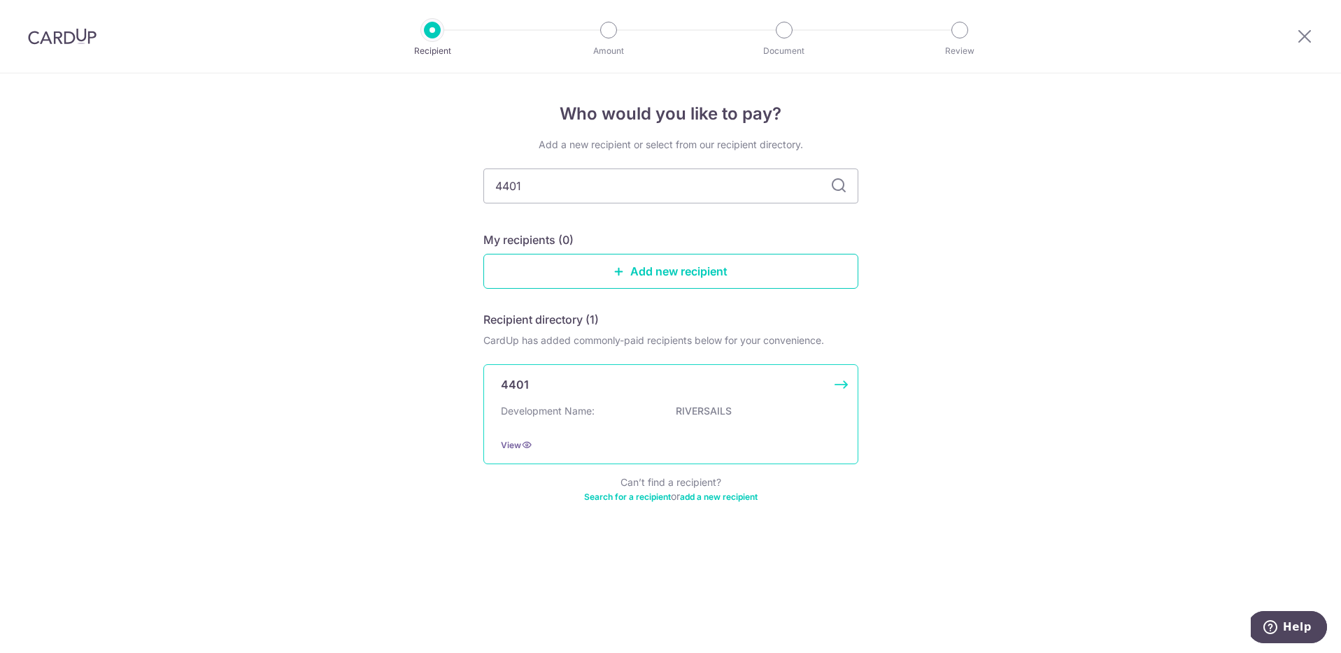
click at [699, 415] on p "RIVERSAILS" at bounding box center [754, 411] width 157 height 14
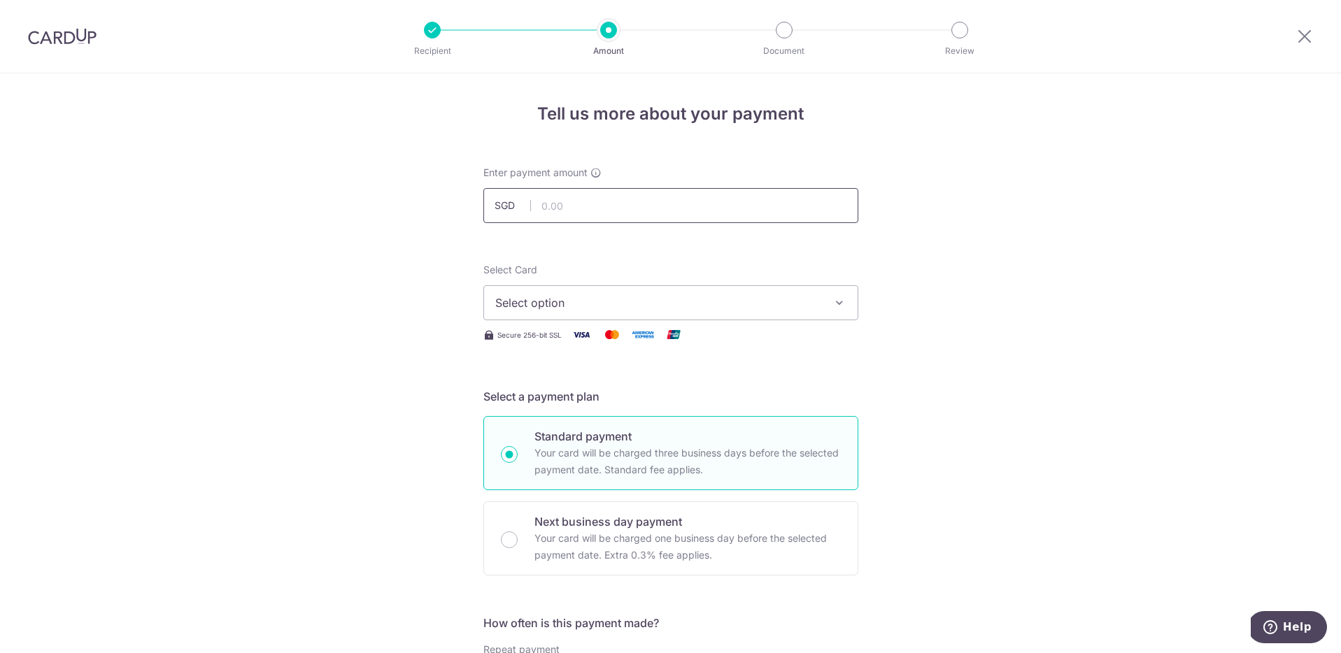
click at [588, 207] on input "text" at bounding box center [670, 205] width 375 height 35
type input "938.49"
click at [541, 300] on span "Select option" at bounding box center [658, 302] width 326 height 17
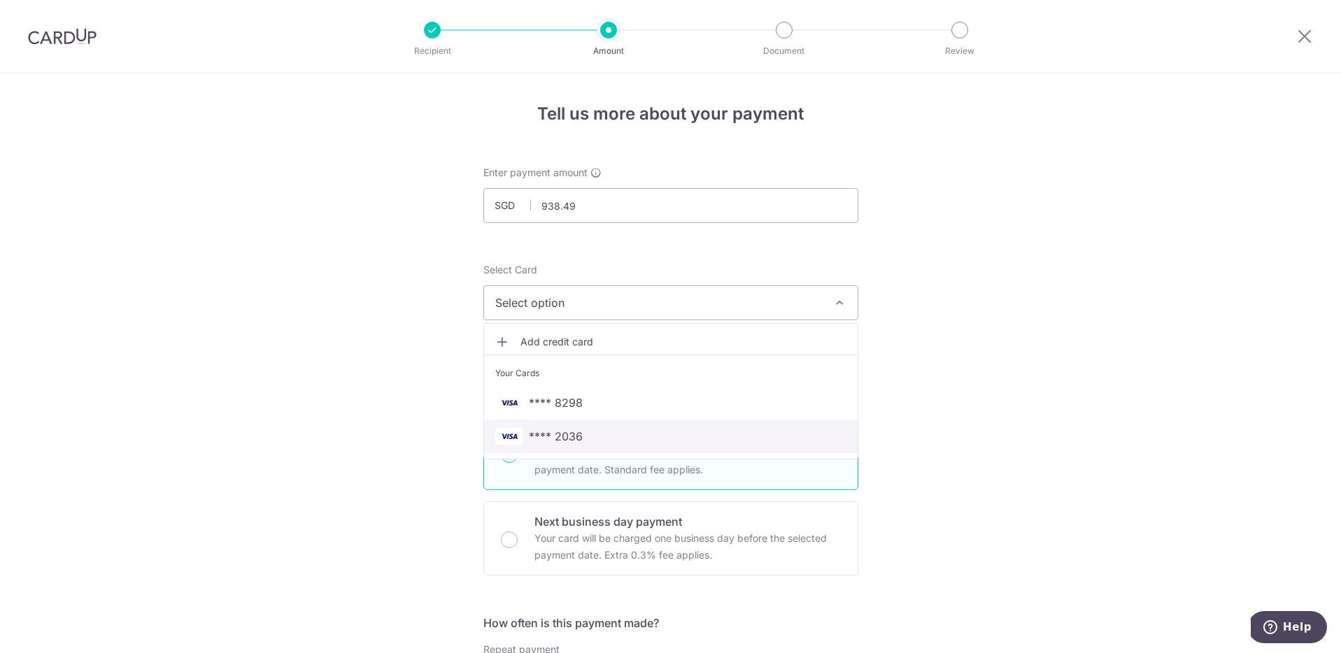
click at [549, 436] on span "**** 2036" at bounding box center [556, 436] width 54 height 17
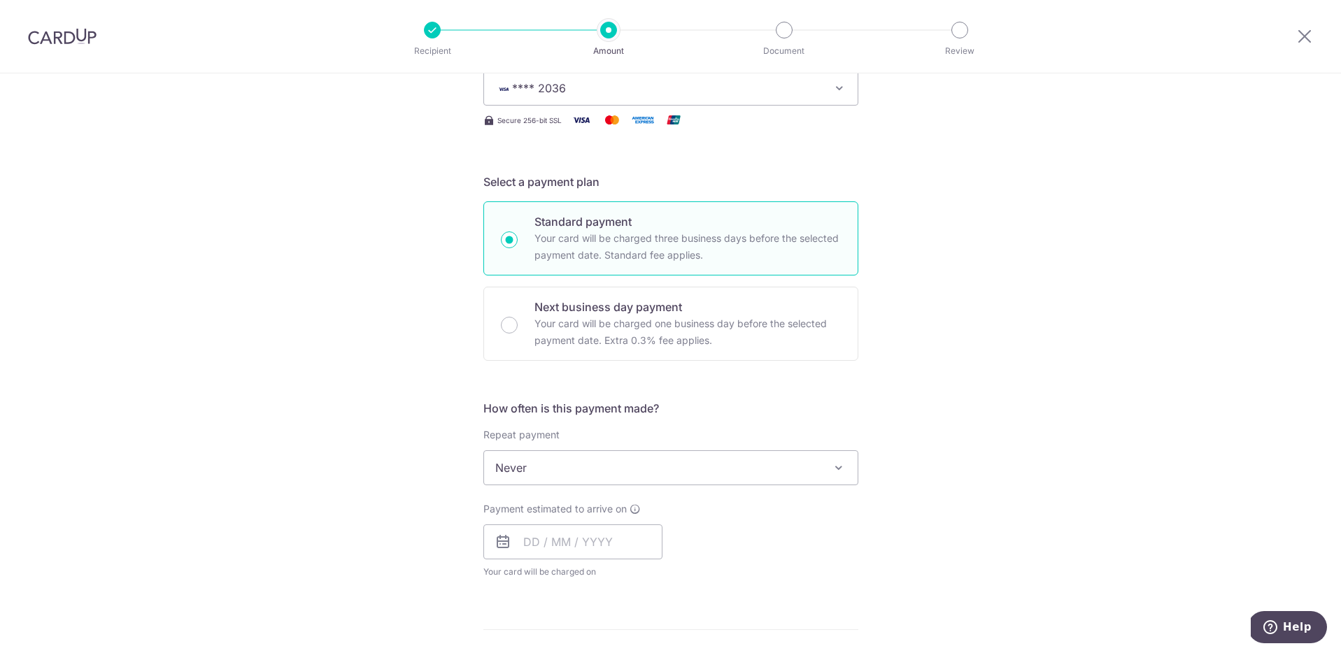
scroll to position [238, 0]
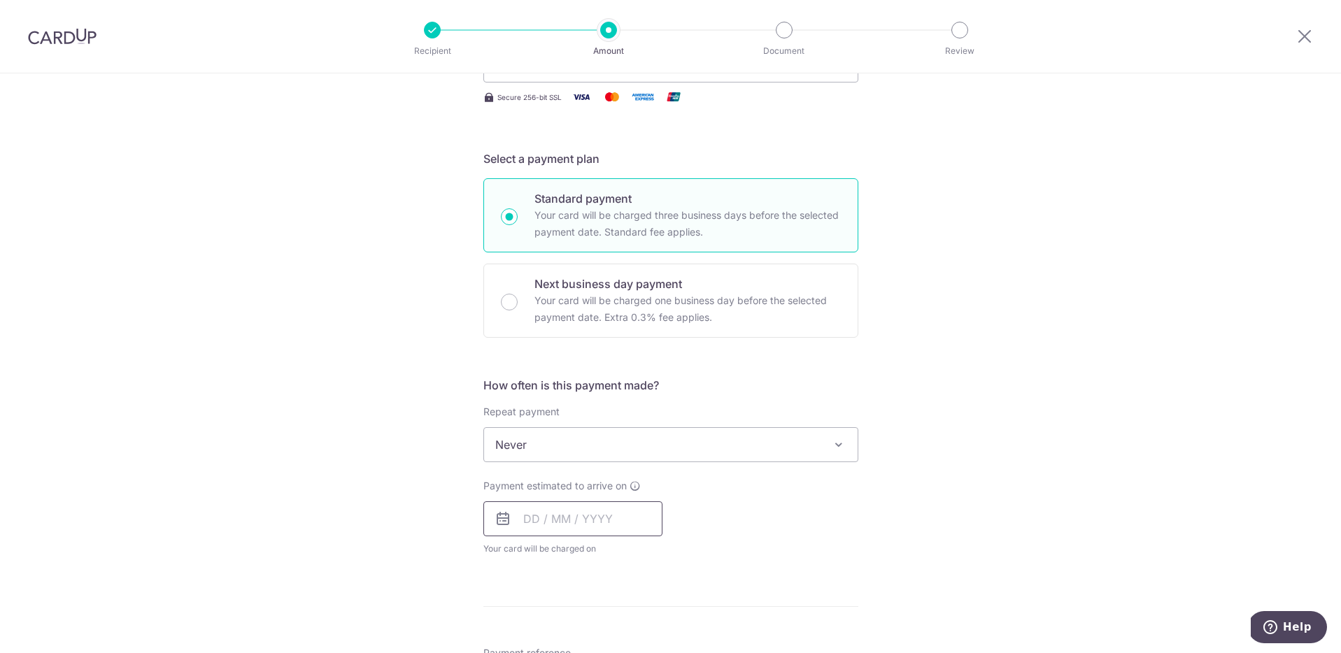
click at [557, 525] on input "text" at bounding box center [572, 519] width 179 height 35
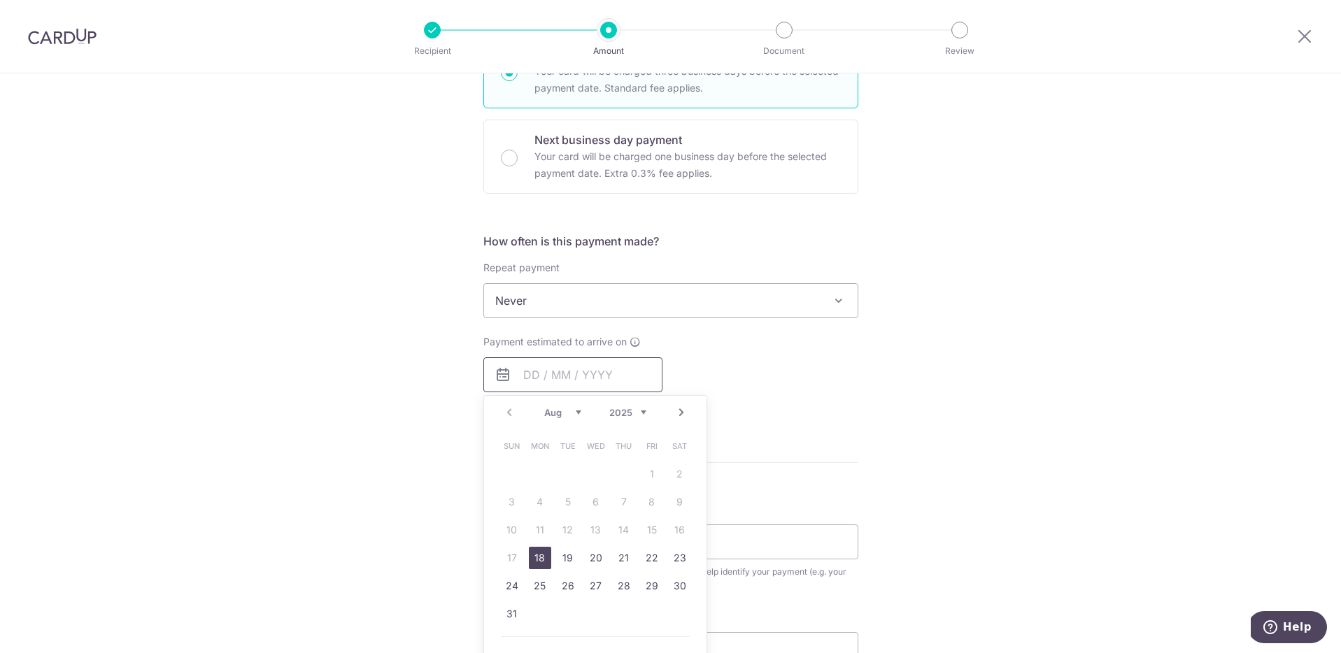
scroll to position [392, 0]
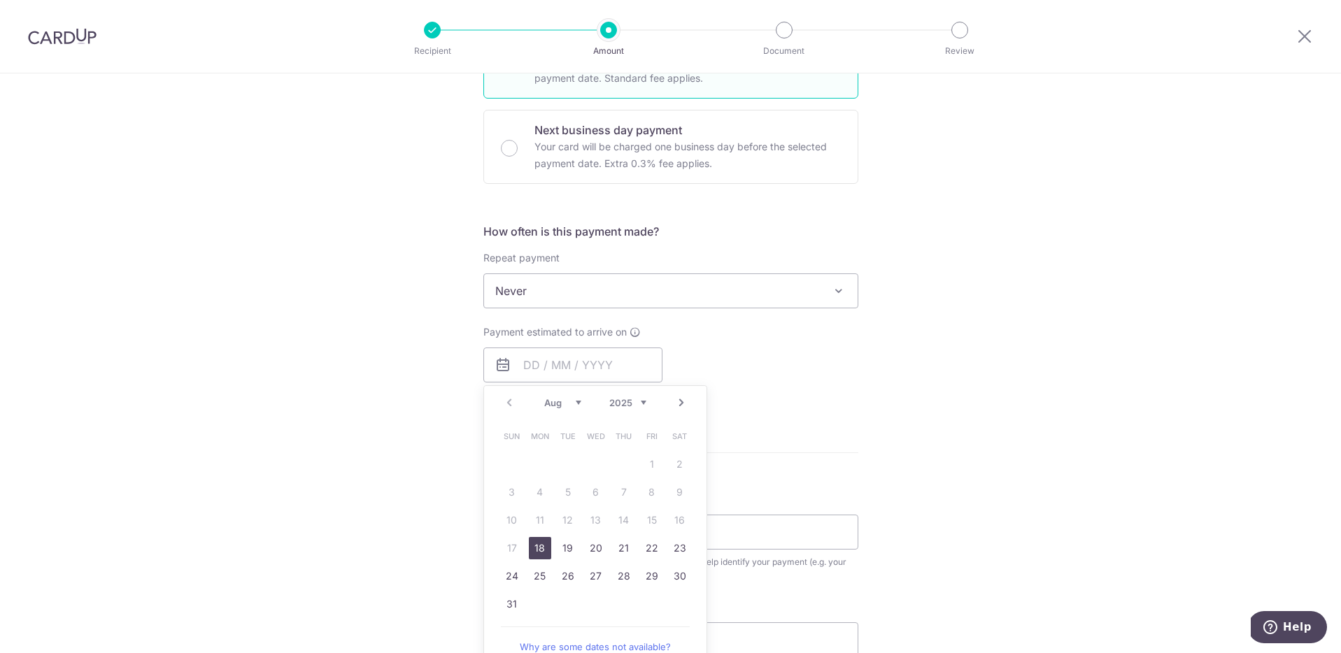
click at [935, 406] on div "Tell us more about your payment Enter payment amount SGD 938.49 938.49 Select C…" at bounding box center [670, 314] width 1341 height 1265
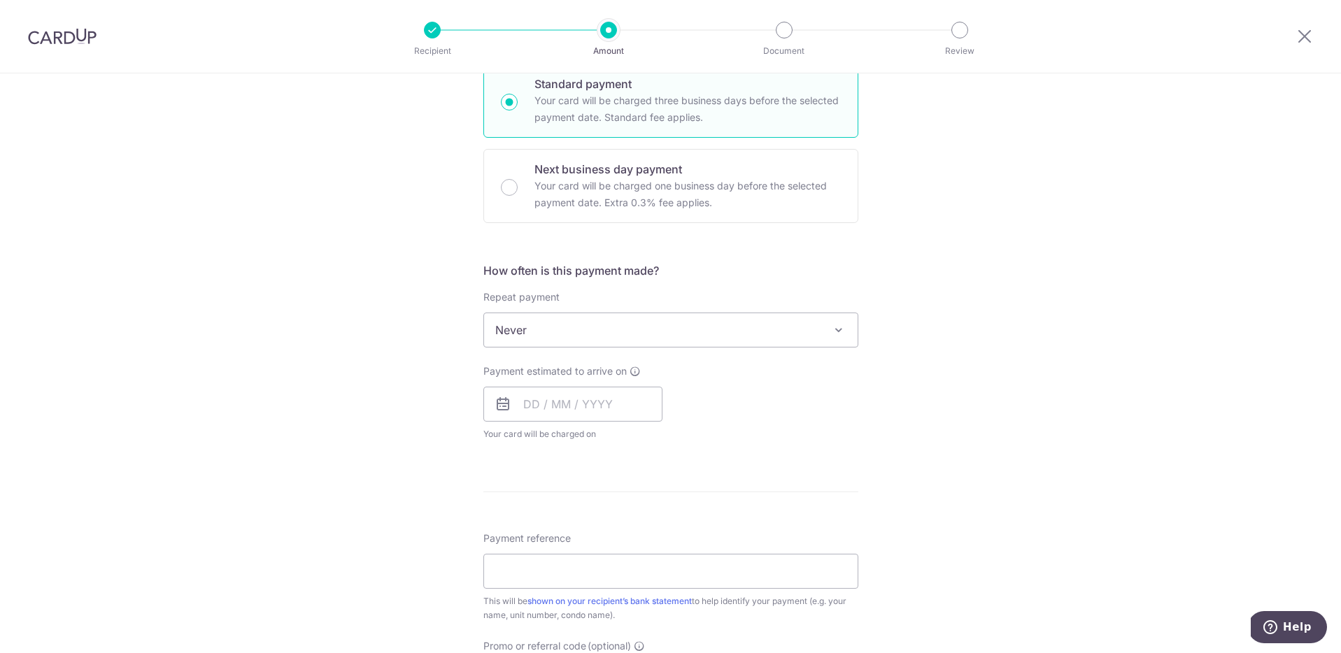
scroll to position [352, 0]
click at [616, 401] on input "text" at bounding box center [572, 405] width 179 height 35
click at [758, 399] on div "Payment estimated to arrive on Prev Next Aug Sep Oct Nov Dec 2025 2026 2027 202…" at bounding box center [671, 403] width 392 height 77
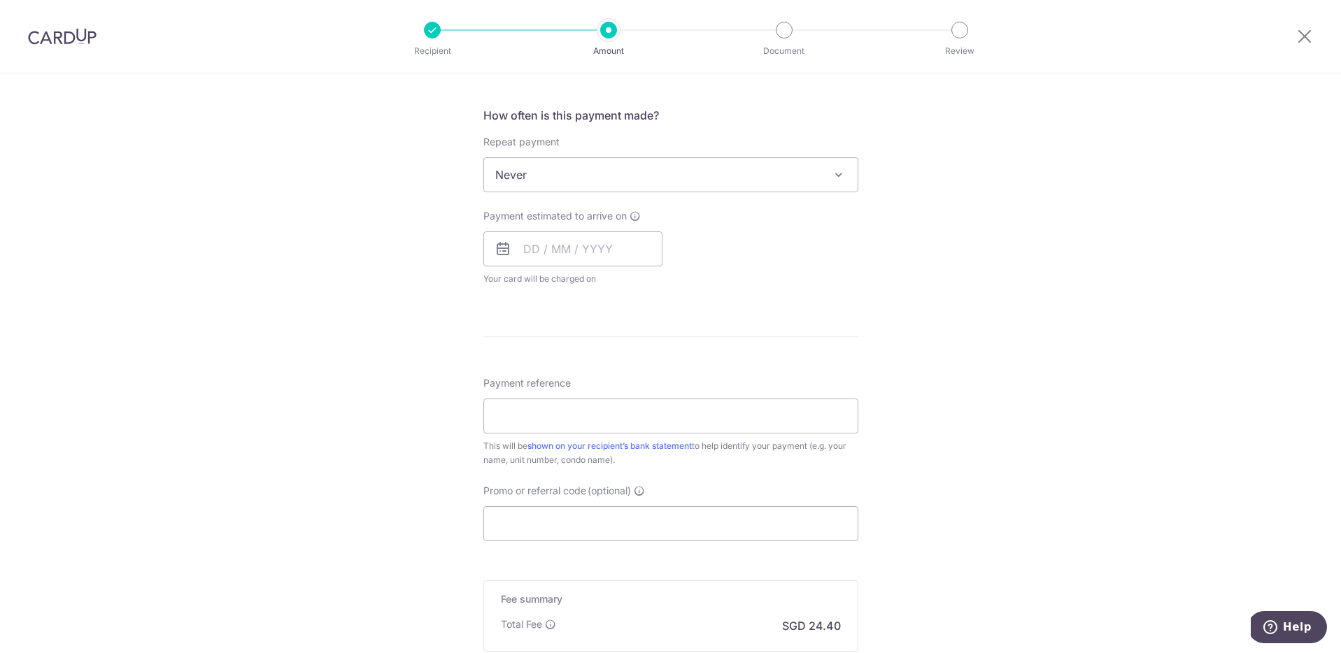
scroll to position [537, 0]
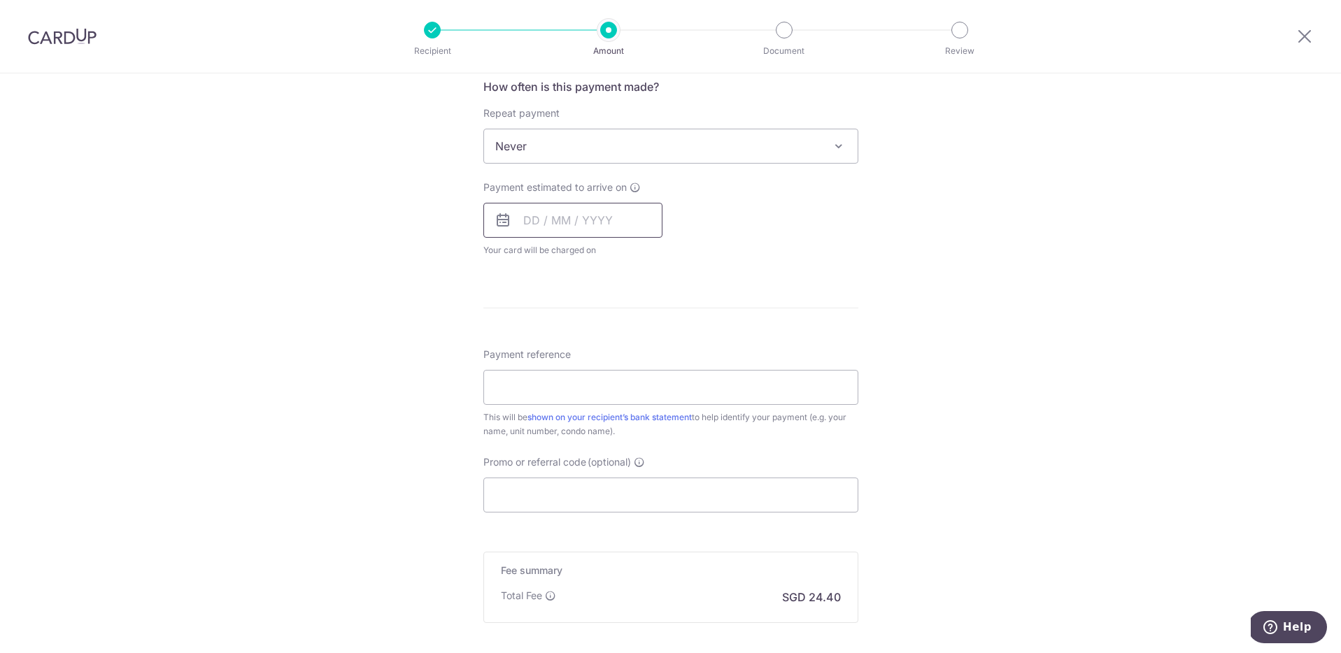
click at [591, 227] on input "text" at bounding box center [572, 220] width 179 height 35
click at [540, 402] on link "18" at bounding box center [540, 403] width 22 height 22
type input "18/08/2025"
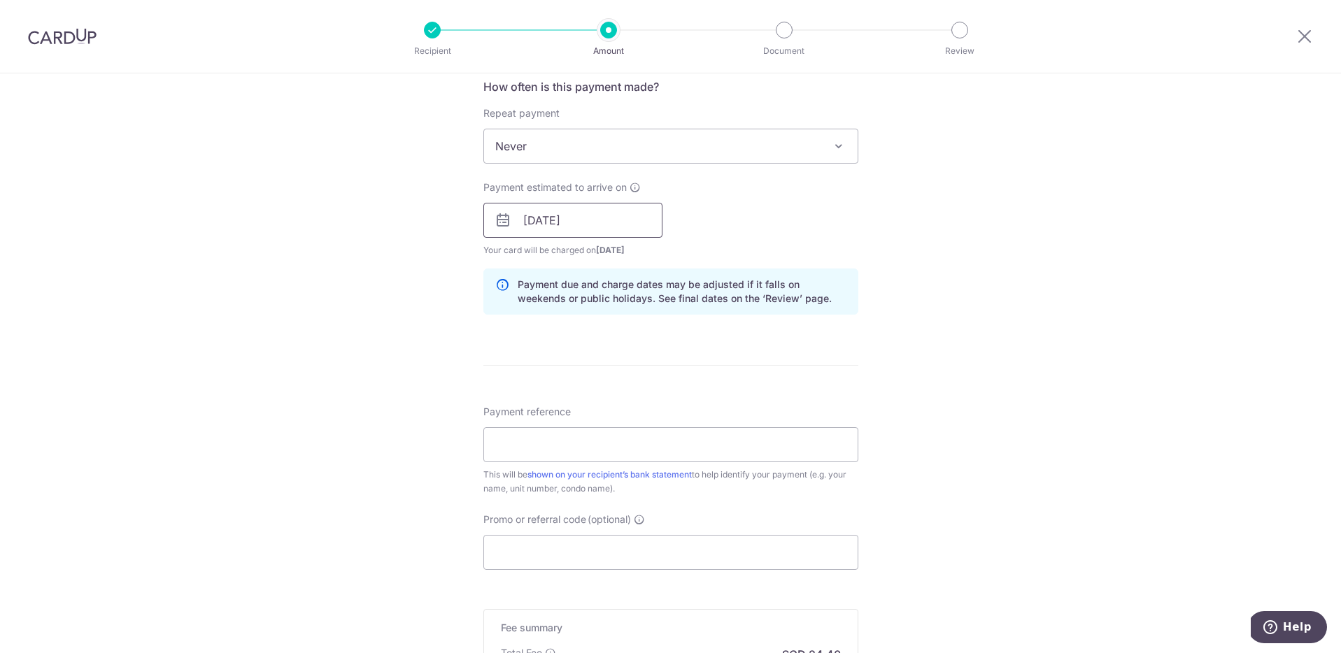
click at [572, 218] on input "18/08/2025" at bounding box center [572, 220] width 179 height 35
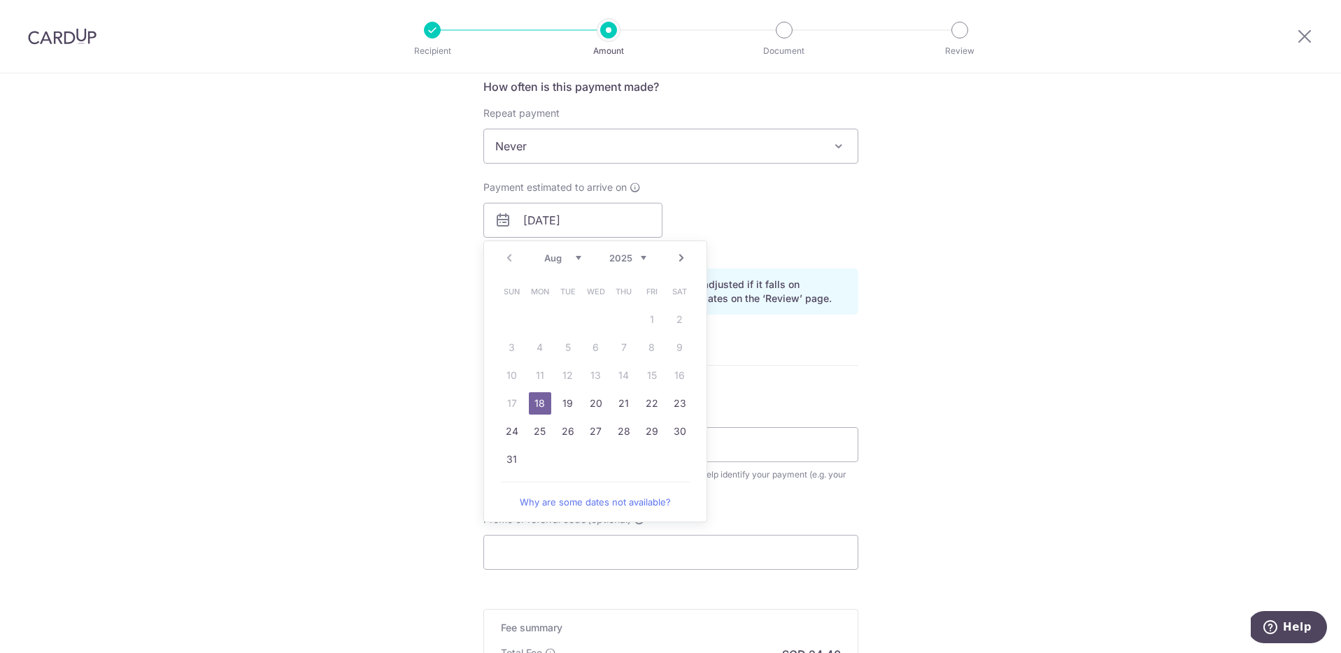
click at [452, 388] on div "Tell us more about your payment Enter payment amount SGD 938.49 938.49 Select C…" at bounding box center [670, 198] width 1341 height 1323
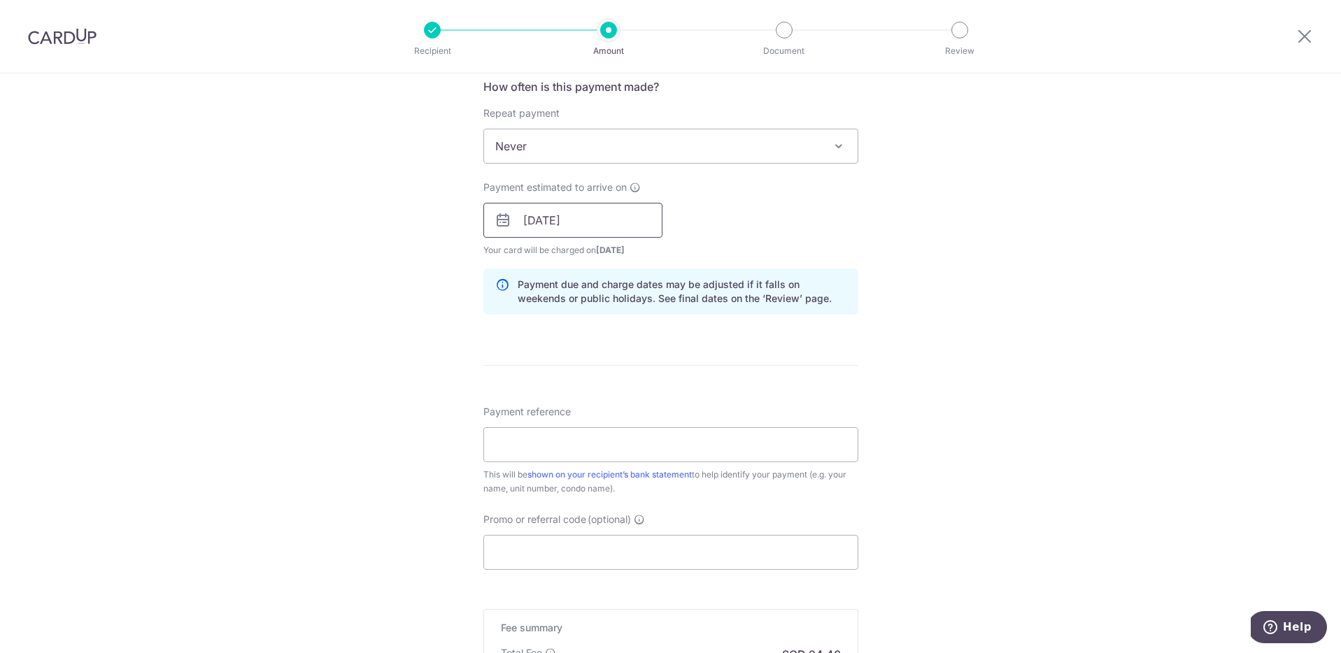
click at [540, 227] on input "18/08/2025" at bounding box center [572, 220] width 179 height 35
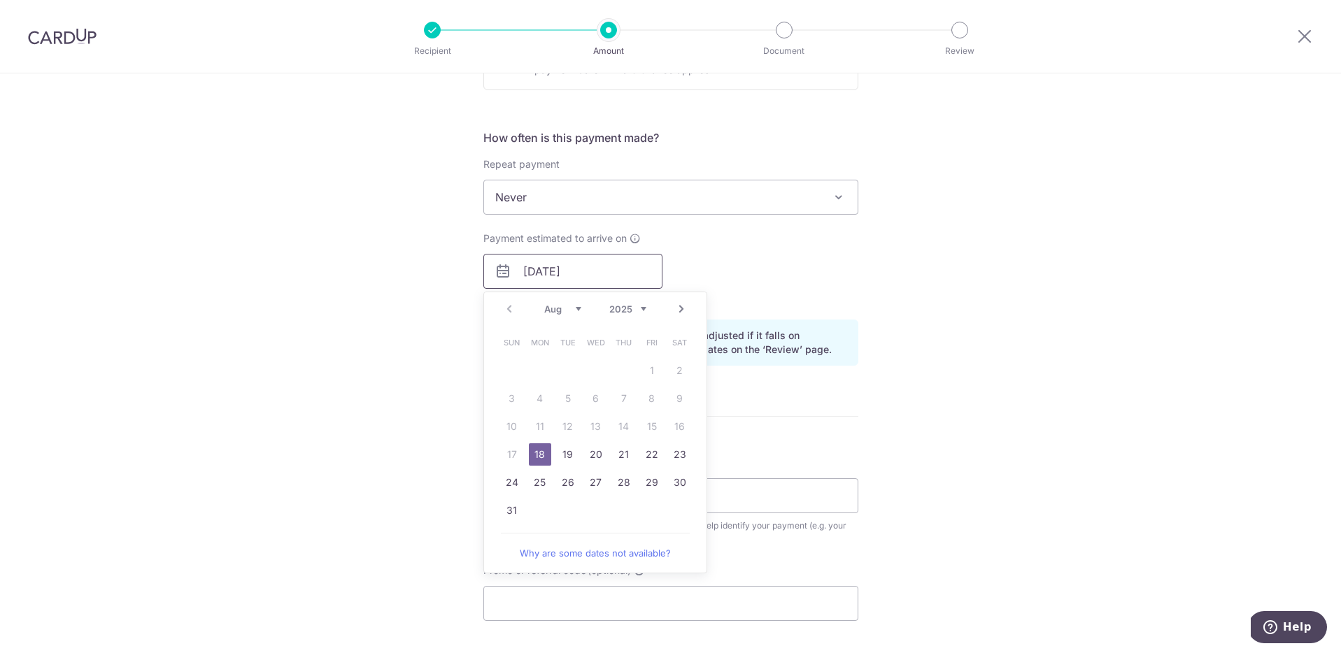
scroll to position [464, 0]
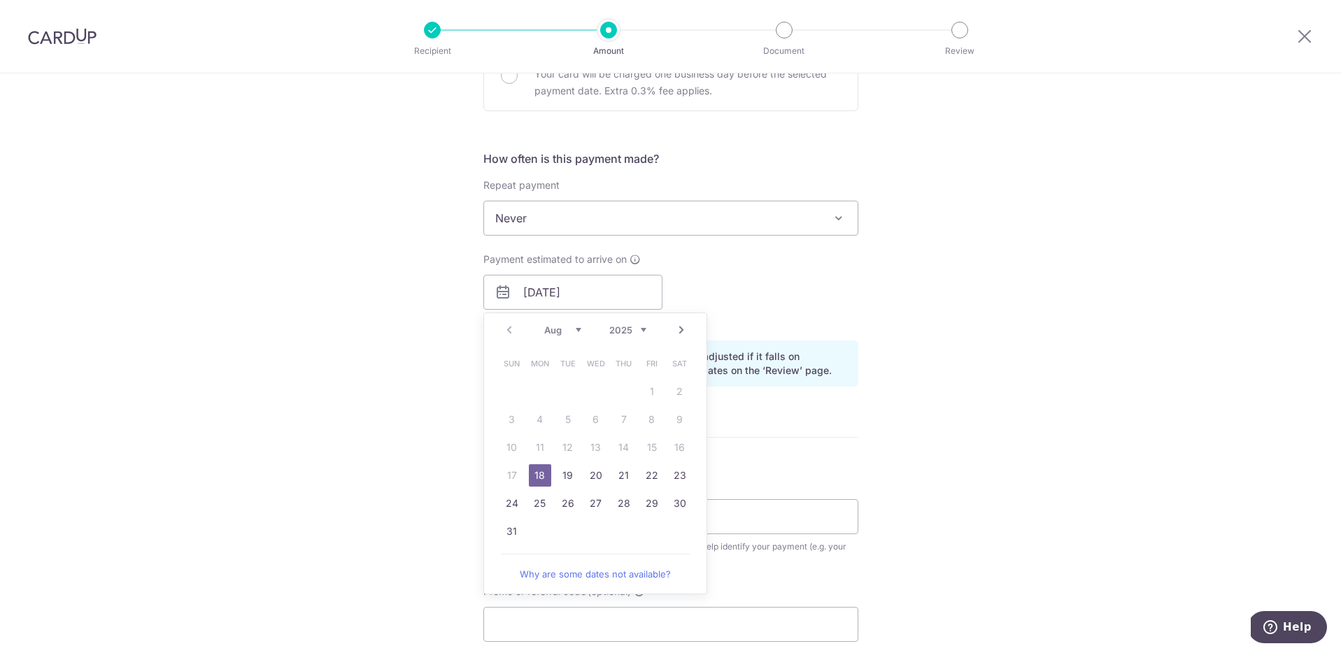
click at [408, 434] on div "Tell us more about your payment Enter payment amount SGD 938.49 938.49 Select C…" at bounding box center [670, 270] width 1341 height 1323
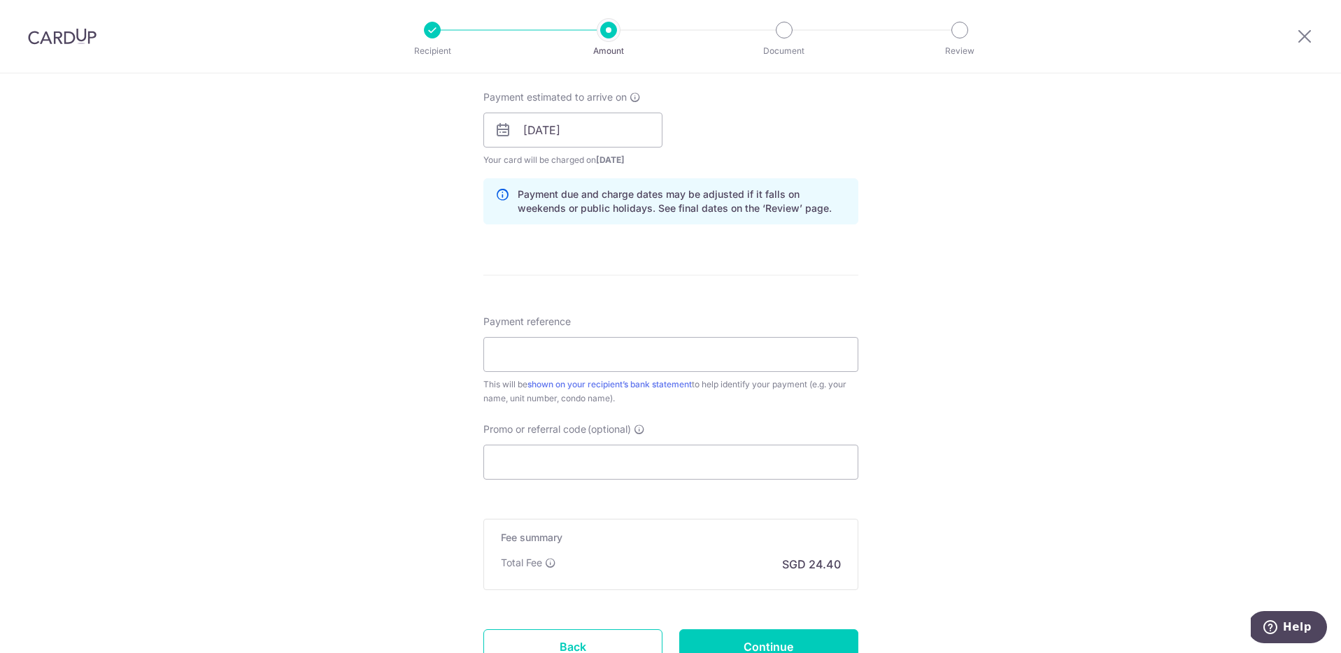
scroll to position [627, 0]
click at [565, 358] on input "Payment reference" at bounding box center [670, 353] width 375 height 35
click at [496, 464] on input "Promo or referral code (optional)" at bounding box center [670, 461] width 375 height 35
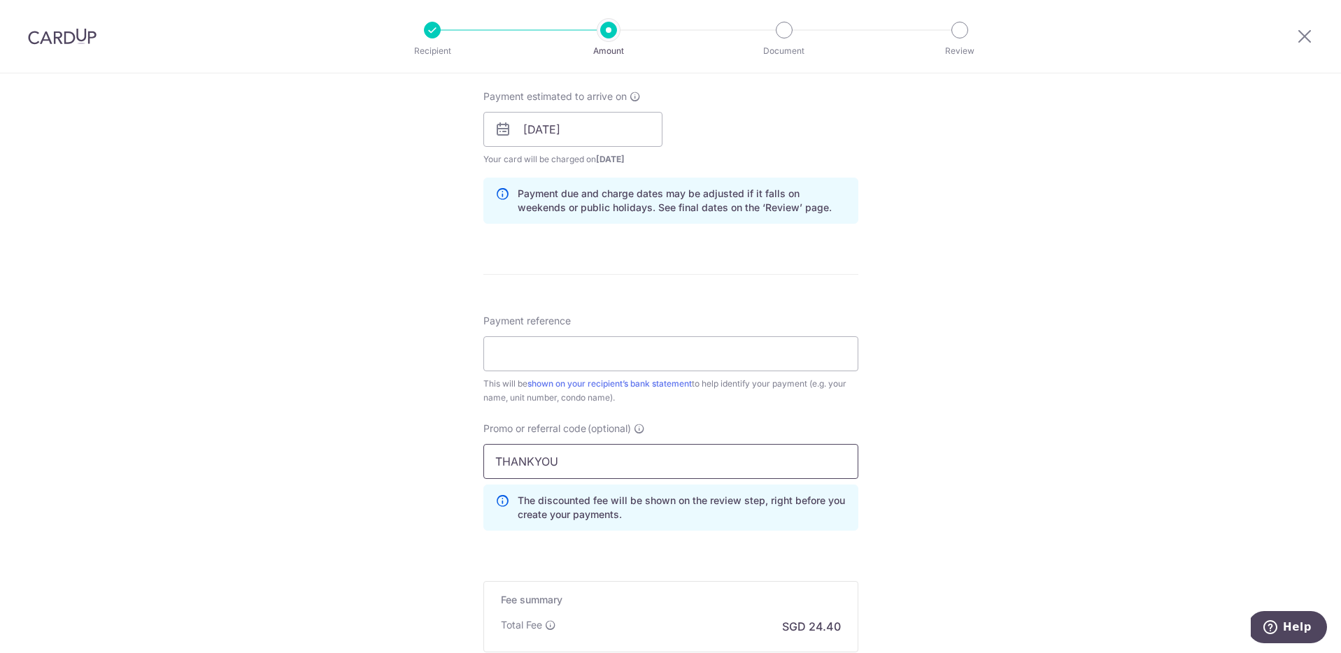
type input "THANKYOU"
click at [526, 354] on input "Payment reference" at bounding box center [670, 353] width 375 height 35
click at [374, 357] on div "Tell us more about your payment Enter payment amount SGD 938.49 938.49 Select C…" at bounding box center [670, 139] width 1341 height 1386
click at [539, 344] on input "Payment reference" at bounding box center [670, 353] width 375 height 35
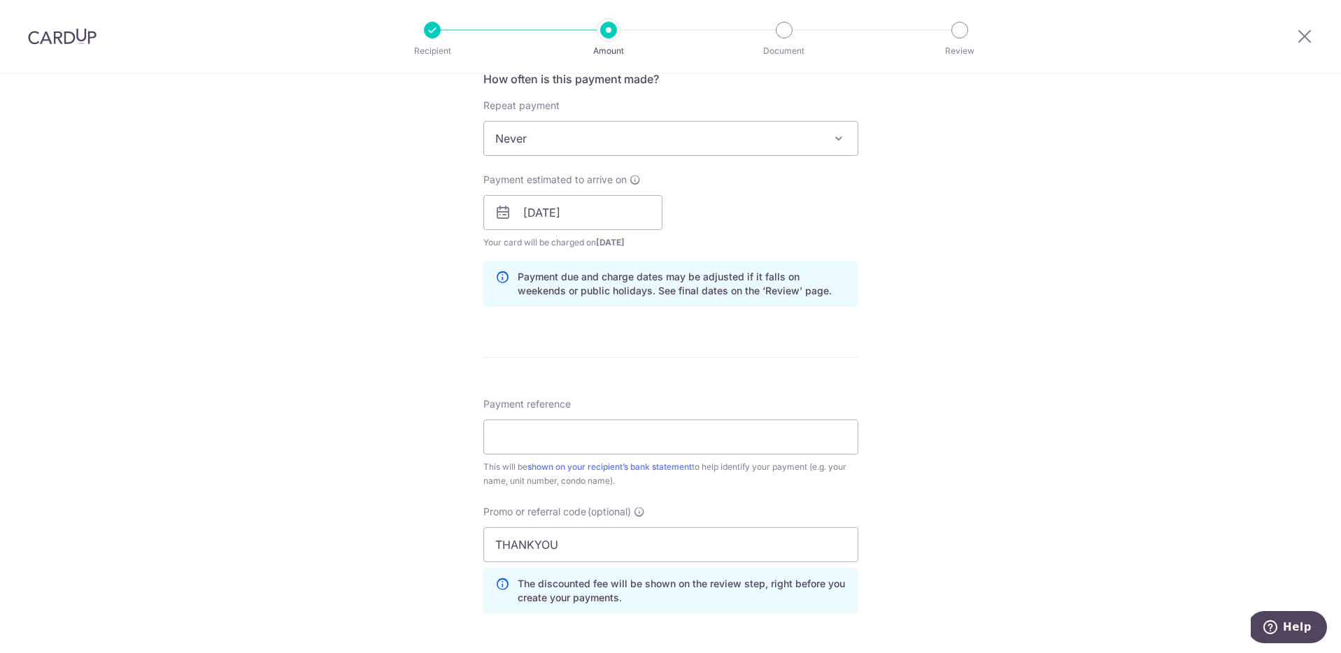
scroll to position [806, 0]
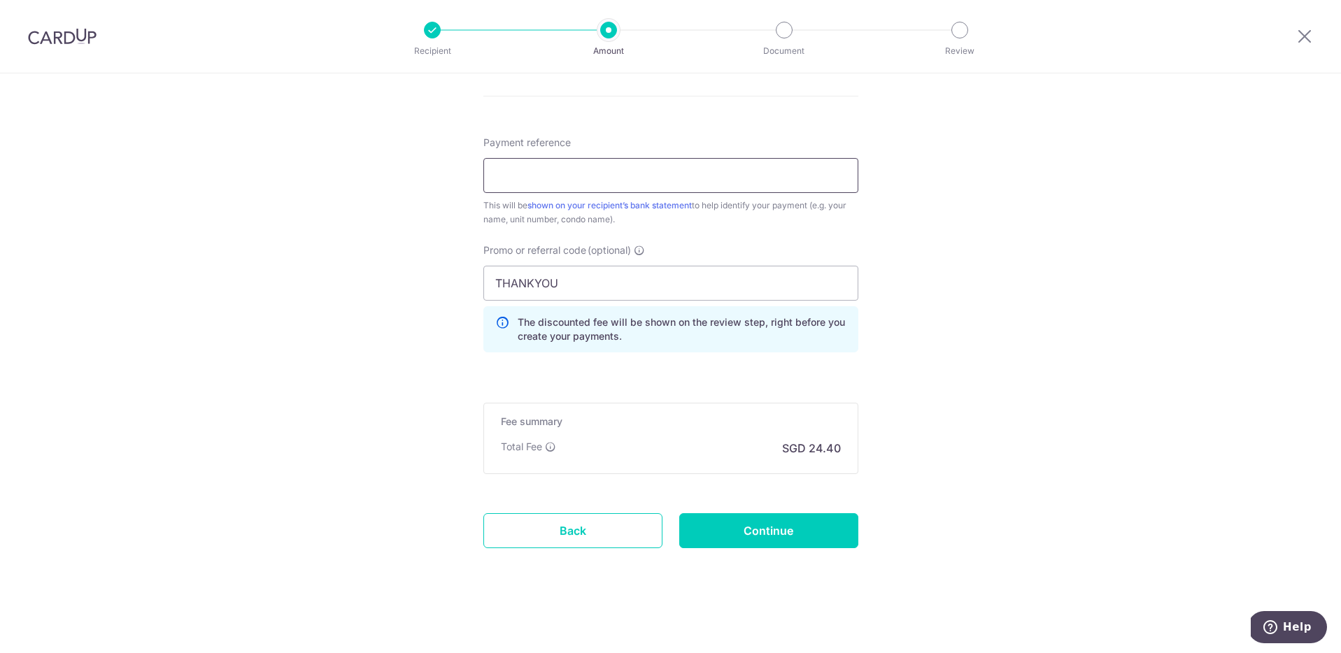
click at [547, 179] on input "Payment reference" at bounding box center [670, 175] width 375 height 35
type input "RIVERSAILS MCST"
click at [785, 532] on input "Continue" at bounding box center [768, 530] width 179 height 35
type input "Create Schedule"
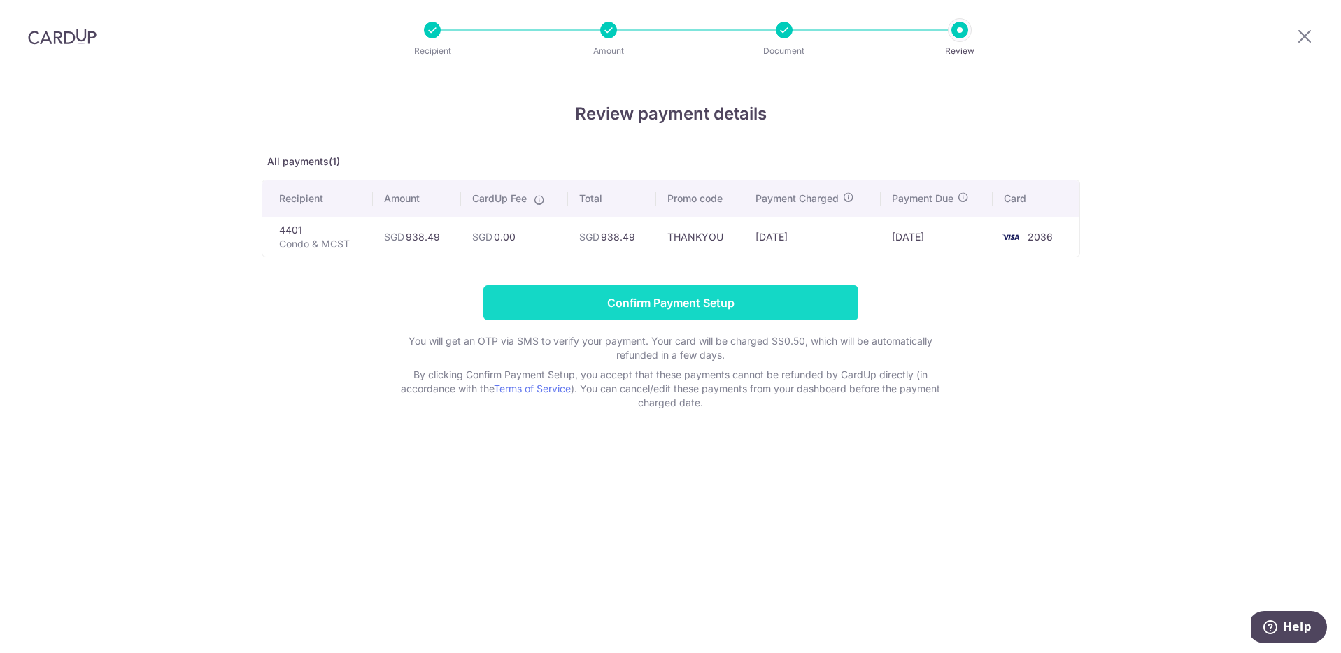
click at [690, 305] on input "Confirm Payment Setup" at bounding box center [670, 302] width 375 height 35
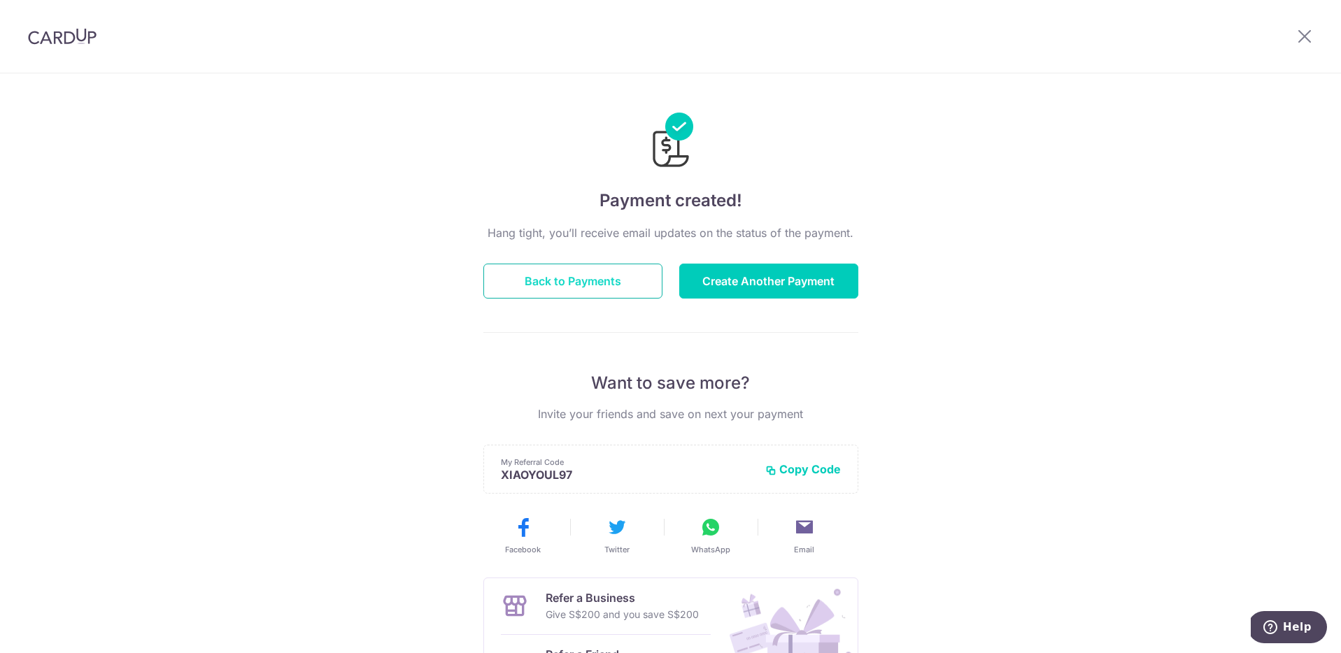
click at [562, 281] on button "Back to Payments" at bounding box center [572, 281] width 179 height 35
